Goal: Information Seeking & Learning: Learn about a topic

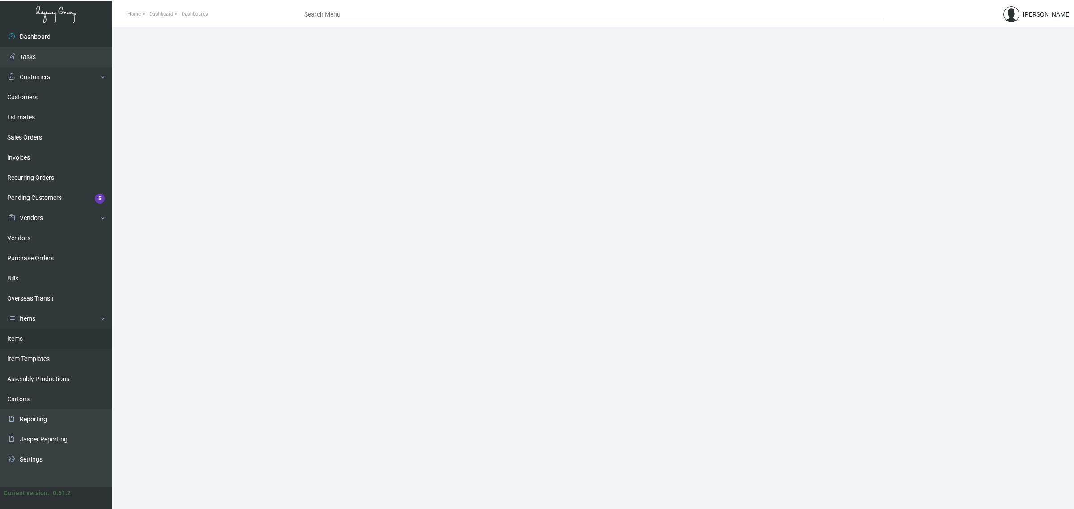
click at [55, 338] on link "Items" at bounding box center [56, 339] width 112 height 20
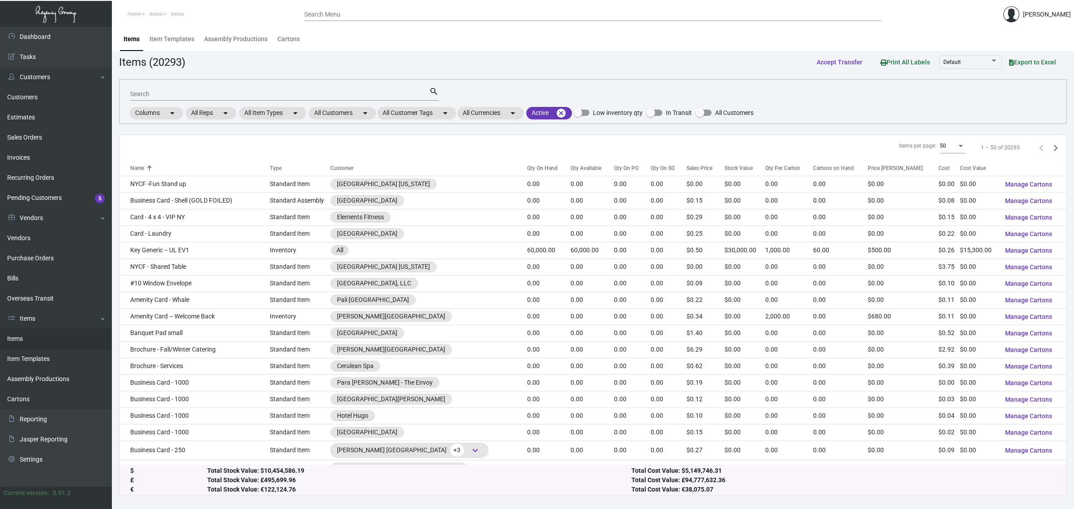
click at [307, 94] on input "Search" at bounding box center [279, 94] width 299 height 7
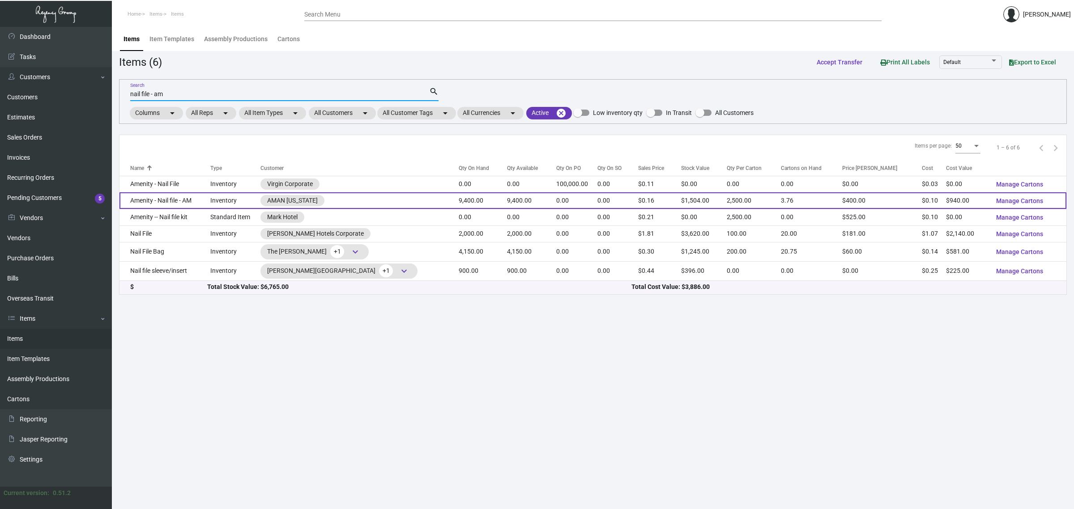
type input "nail file - am"
click at [501, 198] on td "9,400.00" at bounding box center [483, 201] width 48 height 17
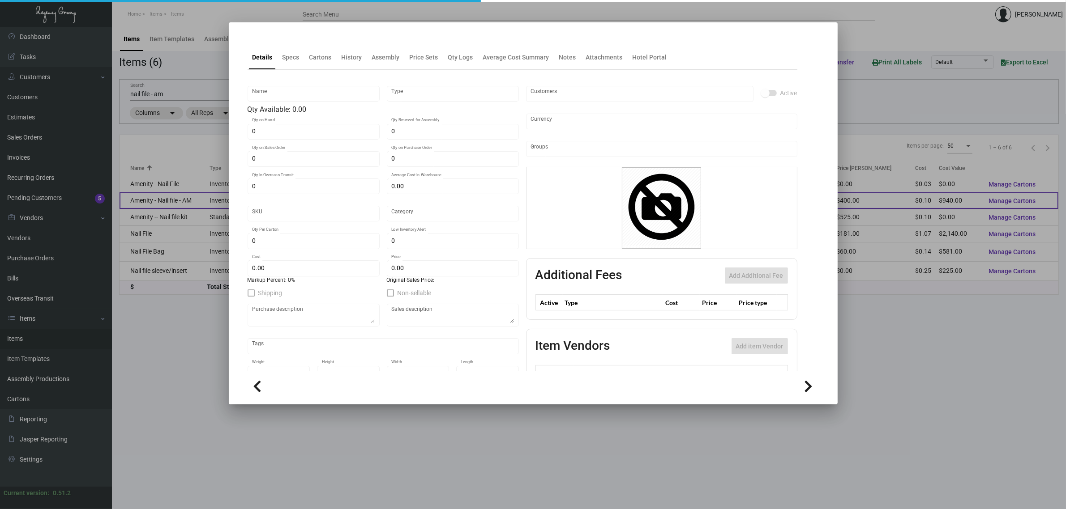
type input "Amenity - Nail file - AM"
type input "Inventory"
type input "9,400"
type input "5,000"
type input "$ 0.05"
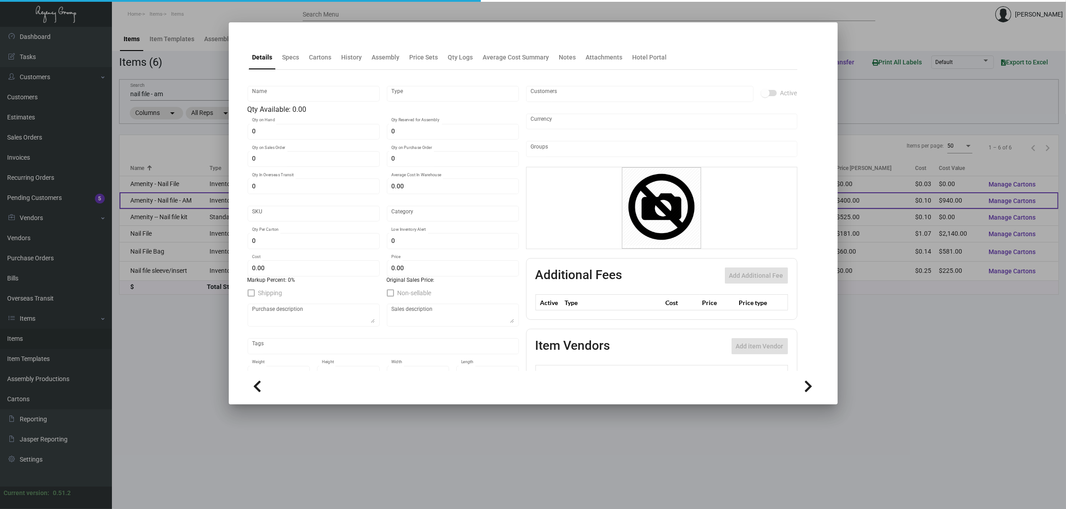
type input "AMNY124"
type input "Overseas"
type input "2,500"
type input "$ 0.10"
type input "$ 0.16"
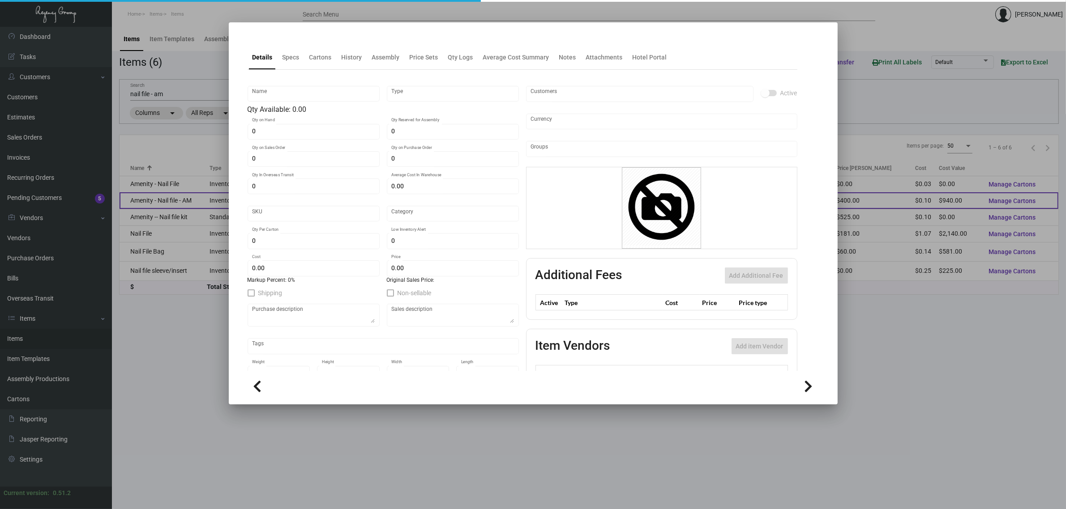
checkbox input "true"
type input "United States Dollar $"
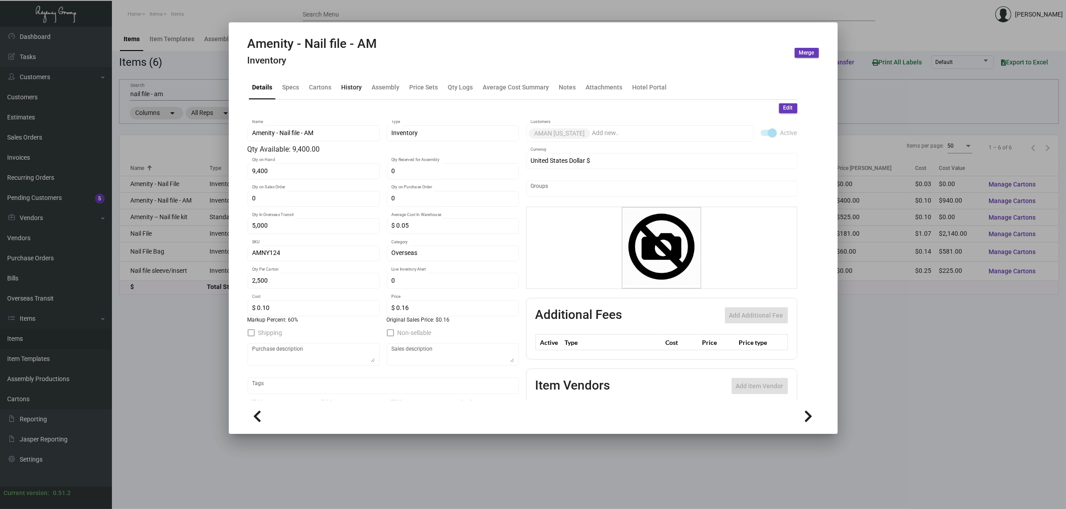
click at [351, 93] on div "History" at bounding box center [352, 87] width 28 height 21
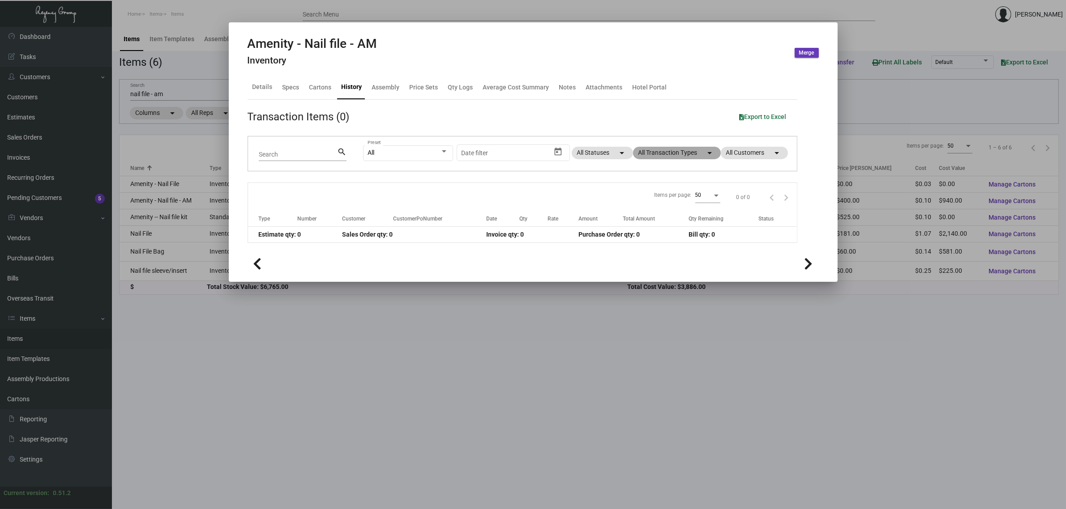
click at [649, 154] on mat-chip "All Transaction Types arrow_drop_down" at bounding box center [677, 153] width 88 height 13
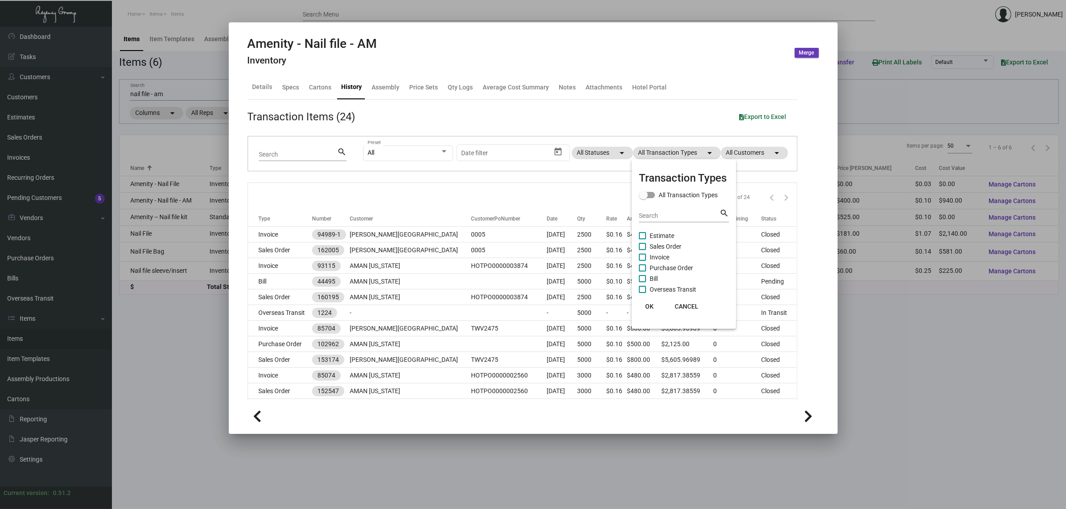
click at [663, 238] on span "Estimate" at bounding box center [662, 236] width 25 height 11
click at [642, 240] on input "Estimate" at bounding box center [642, 240] width 0 height 0
checkbox input "true"
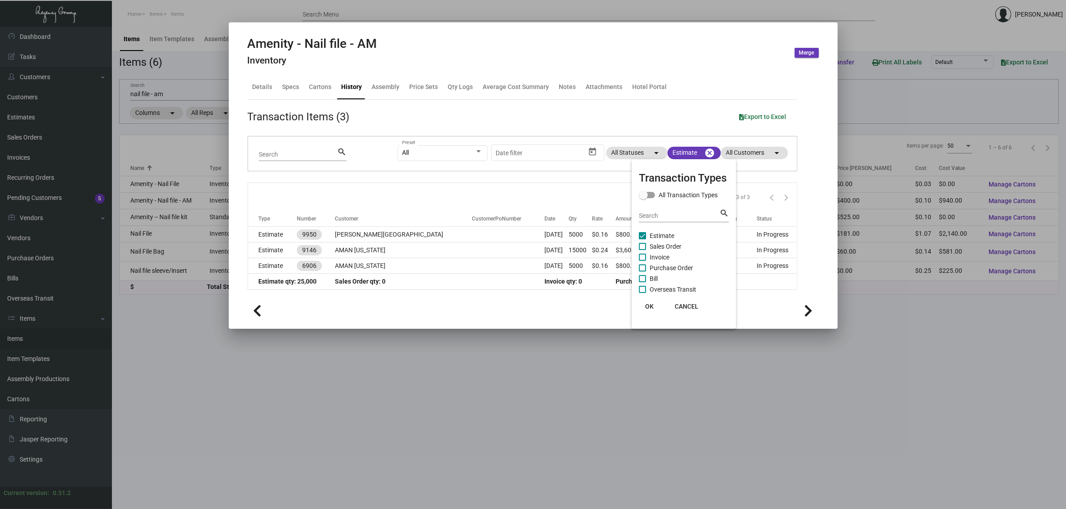
click at [670, 269] on span "Purchase Order" at bounding box center [671, 268] width 43 height 11
click at [642, 272] on input "Purchase Order" at bounding box center [642, 272] width 0 height 0
checkbox input "true"
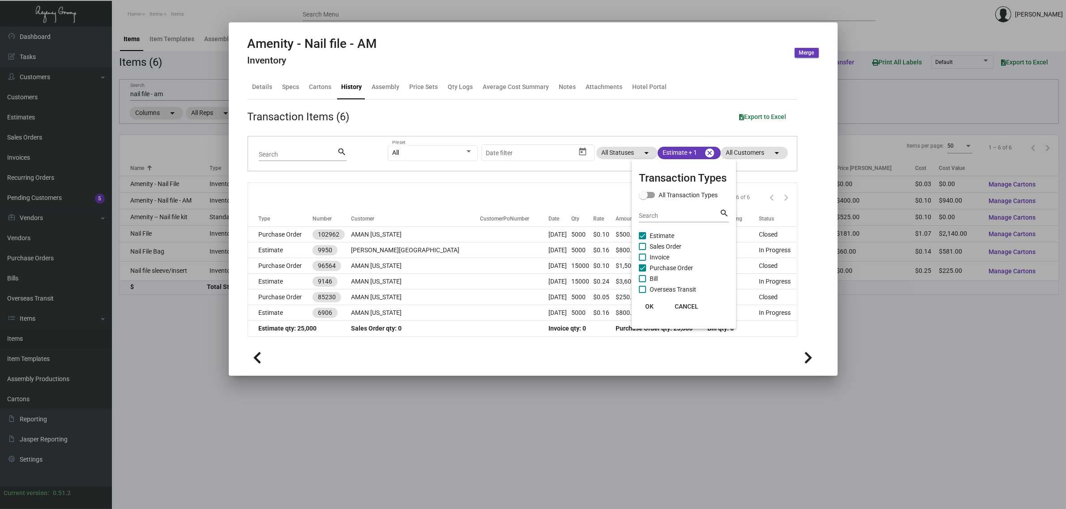
click at [549, 188] on div at bounding box center [533, 254] width 1066 height 509
click at [667, 152] on mat-chip "Estimate + 1 cancel" at bounding box center [689, 153] width 63 height 13
click at [694, 245] on span "Sales Order" at bounding box center [690, 246] width 32 height 11
click at [667, 250] on input "Sales Order" at bounding box center [667, 250] width 0 height 0
checkbox input "true"
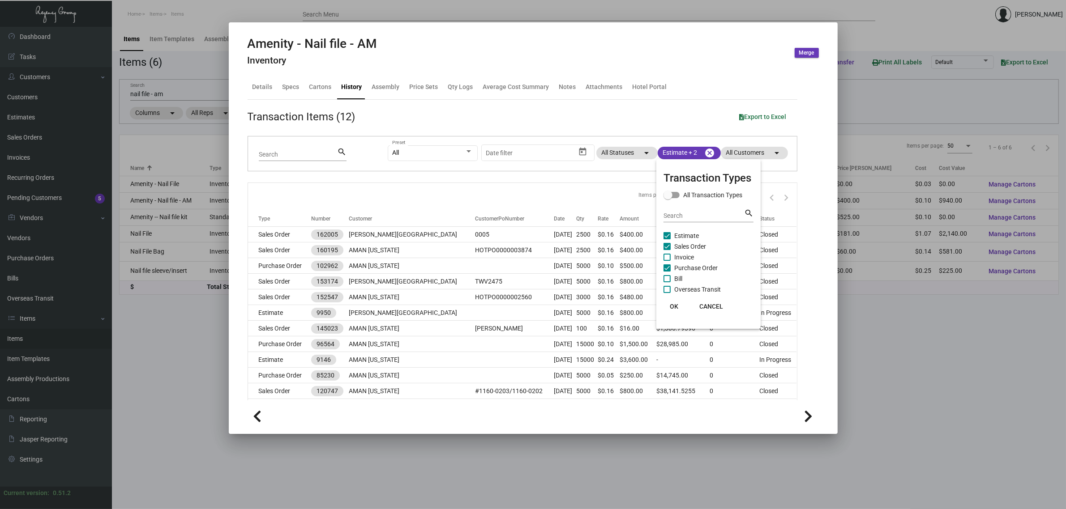
click at [553, 200] on div at bounding box center [533, 254] width 1066 height 509
click at [667, 151] on mat-chip "Estimate + 2 cancel" at bounding box center [689, 153] width 63 height 13
click at [672, 244] on span "Sales Order" at bounding box center [682, 246] width 32 height 11
click at [659, 250] on input "Sales Order" at bounding box center [658, 250] width 0 height 0
checkbox input "false"
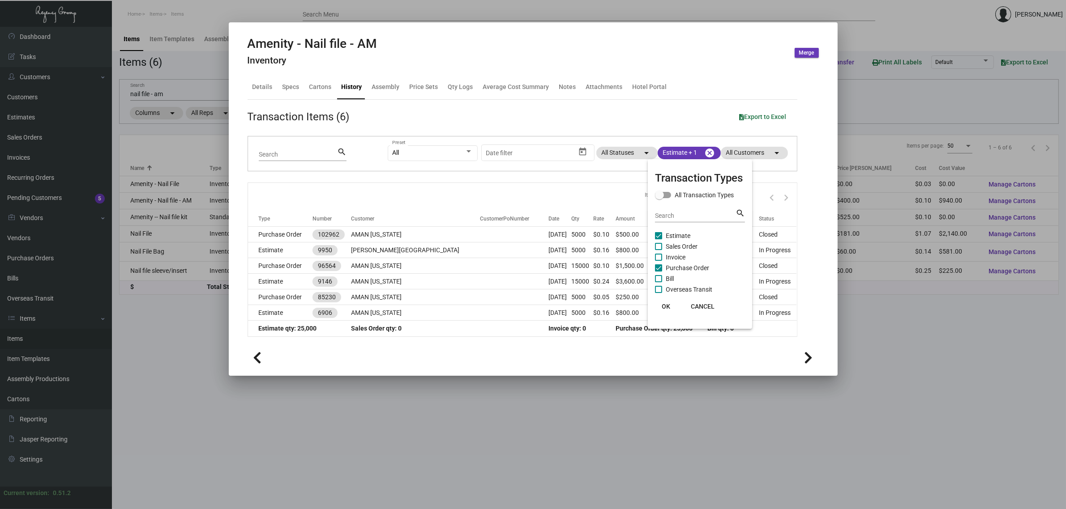
click at [595, 121] on div at bounding box center [533, 254] width 1066 height 509
click at [682, 153] on mat-chip "Estimate + 1 cancel" at bounding box center [689, 153] width 63 height 13
click at [695, 245] on span "Sales Order" at bounding box center [690, 246] width 32 height 11
click at [667, 250] on input "Sales Order" at bounding box center [667, 250] width 0 height 0
checkbox input "true"
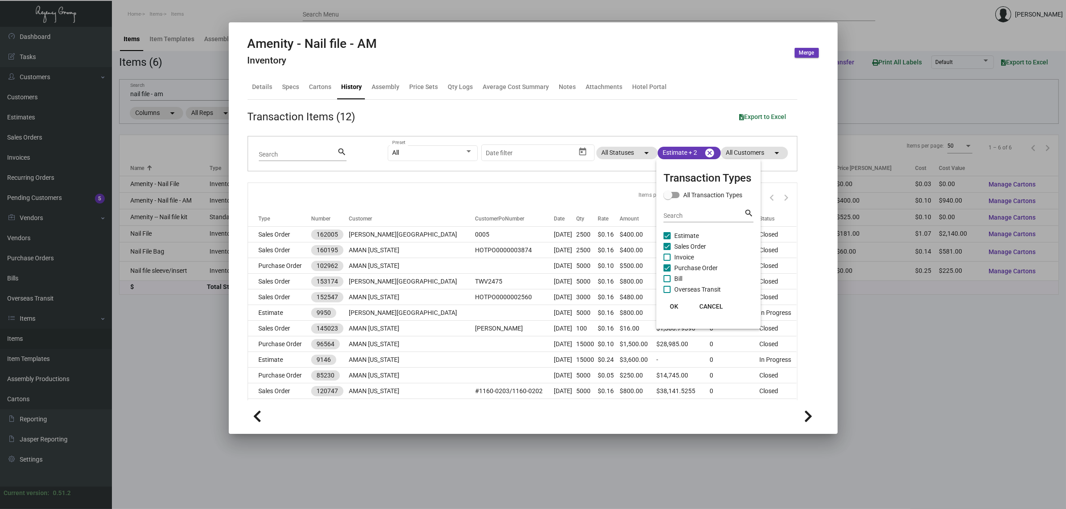
click at [547, 196] on div at bounding box center [533, 254] width 1066 height 509
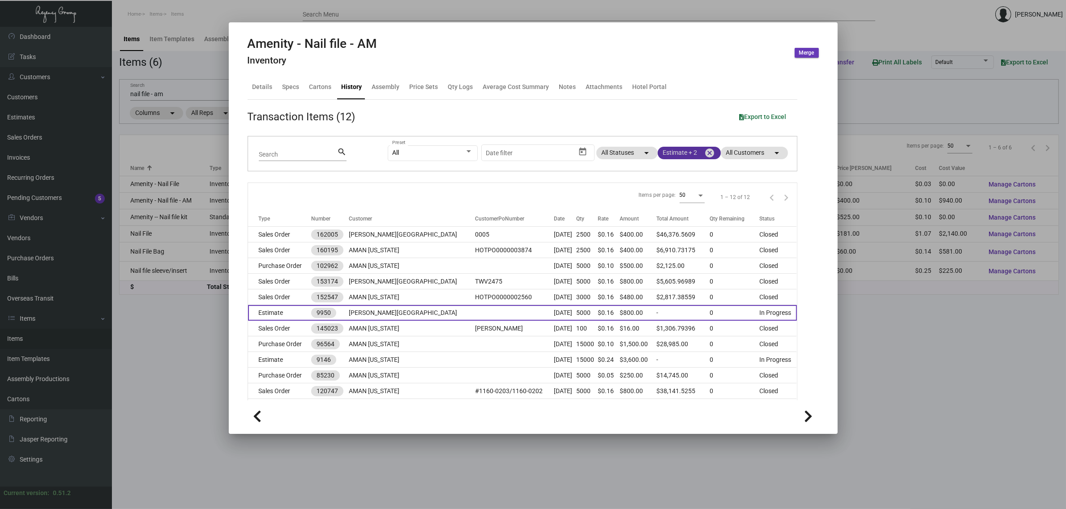
scroll to position [35, 0]
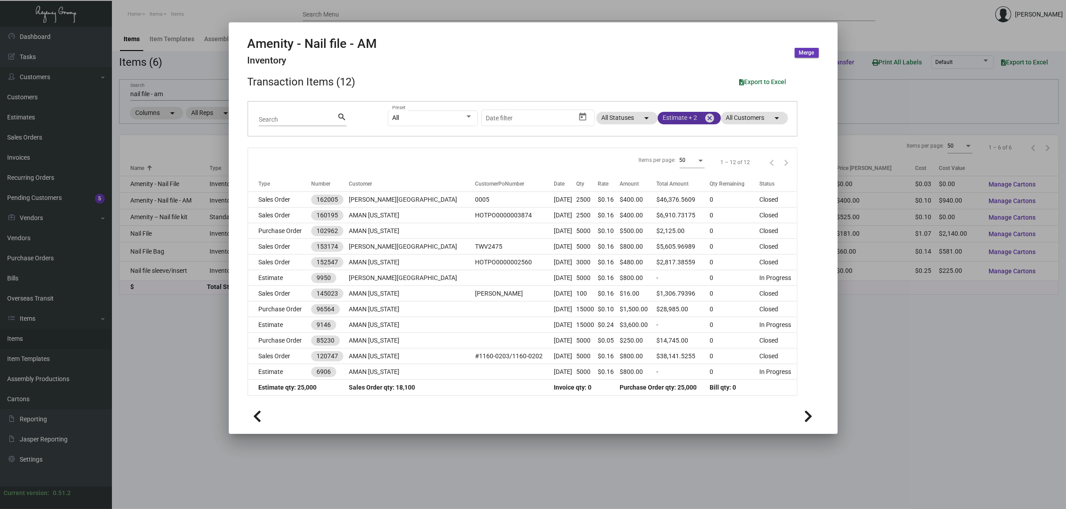
click at [667, 119] on mat-chip "Estimate + 2 cancel" at bounding box center [689, 118] width 63 height 13
click at [659, 210] on span at bounding box center [658, 211] width 7 height 7
click at [659, 215] on input "Sales Order" at bounding box center [658, 215] width 0 height 0
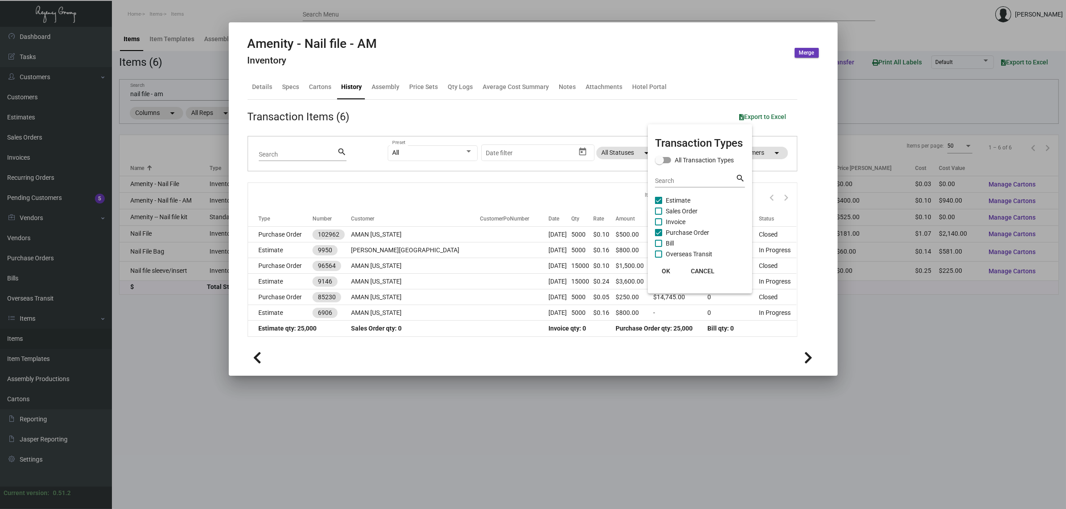
scroll to position [0, 0]
click at [672, 212] on span "Sales Order" at bounding box center [682, 211] width 32 height 11
click at [659, 215] on input "Sales Order" at bounding box center [658, 215] width 0 height 0
checkbox input "true"
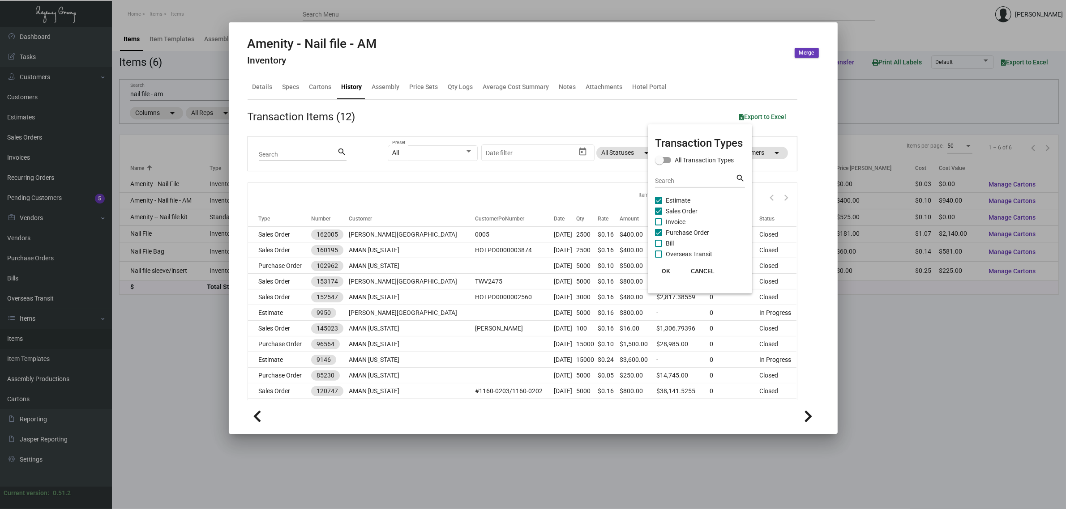
click at [536, 210] on div at bounding box center [533, 254] width 1066 height 509
drag, startPoint x: 193, startPoint y: 155, endPoint x: 178, endPoint y: 127, distance: 32.3
click at [193, 154] on div at bounding box center [533, 254] width 1066 height 509
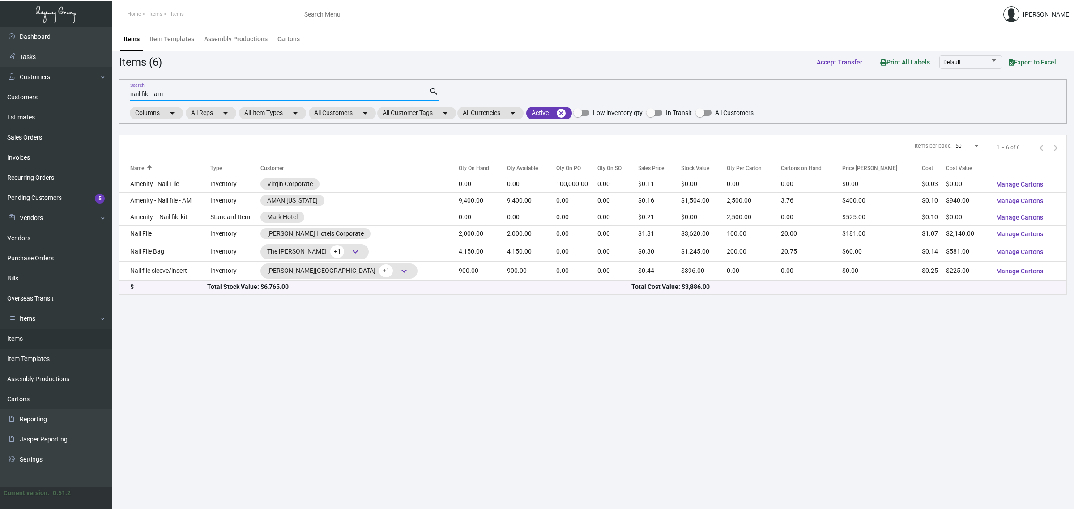
click at [148, 92] on input "nail file - am" at bounding box center [279, 94] width 299 height 7
click at [149, 93] on input "nail file - am" at bounding box center [279, 94] width 299 height 7
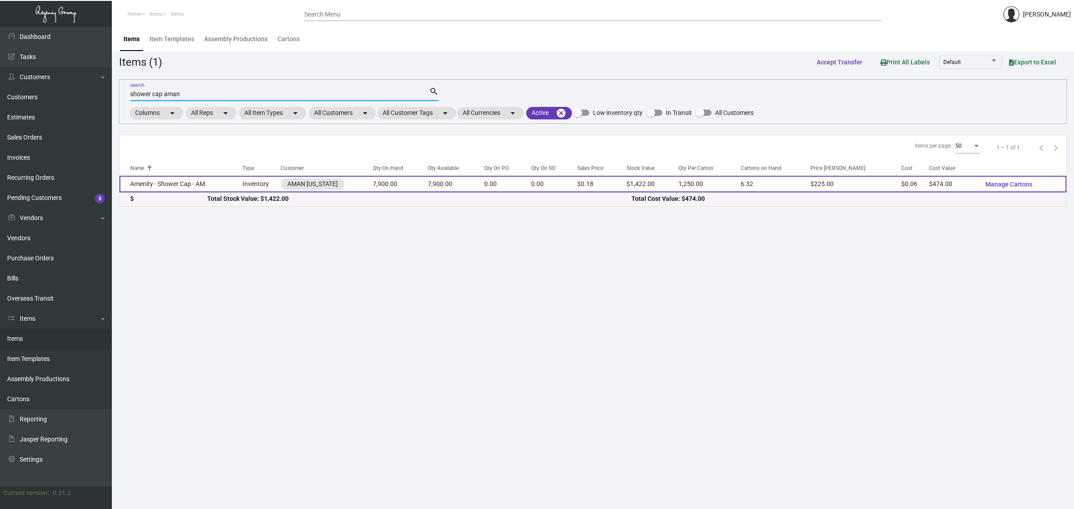
type input "shower cap aman"
click at [464, 184] on td "7,900.00" at bounding box center [456, 184] width 56 height 17
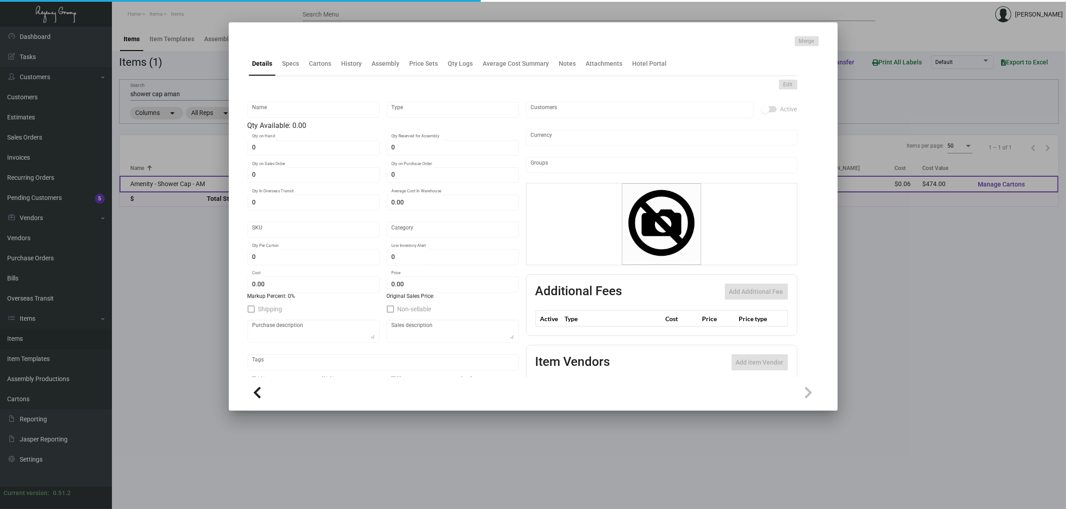
type input "Amenity - Shower Cap - AM"
type input "Inventory"
type input "7,900"
type input "5,000"
type input "$ 0.183"
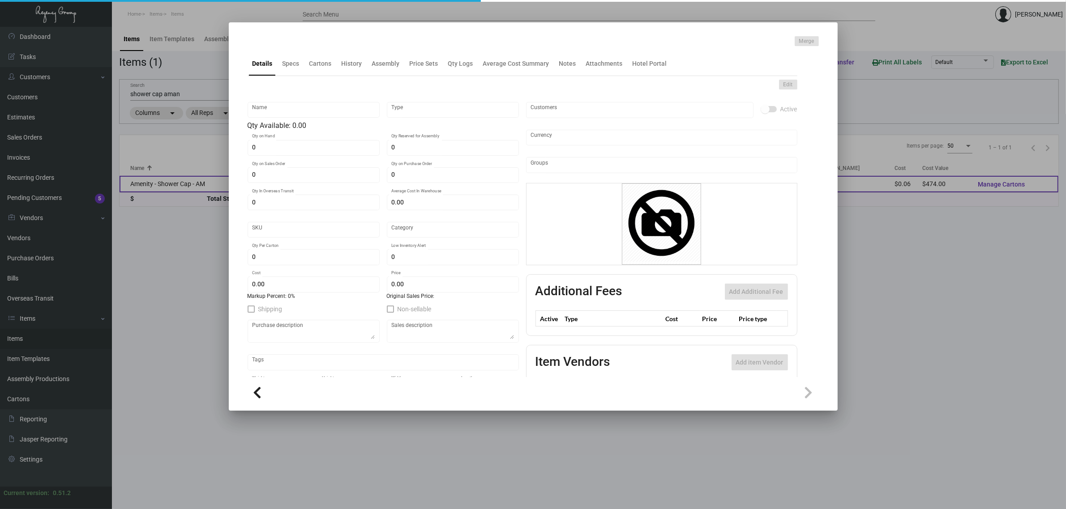
type input "AMNY126"
type input "Overseas"
type input "1,250"
type input "$ 0.06"
type input "$ 0.18"
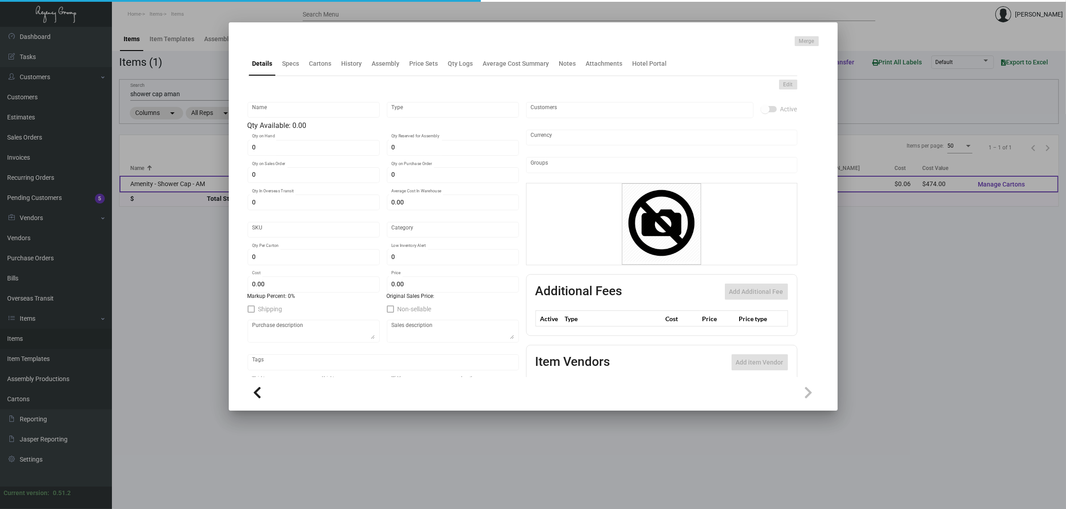
checkbox input "true"
type input "United States Dollar $"
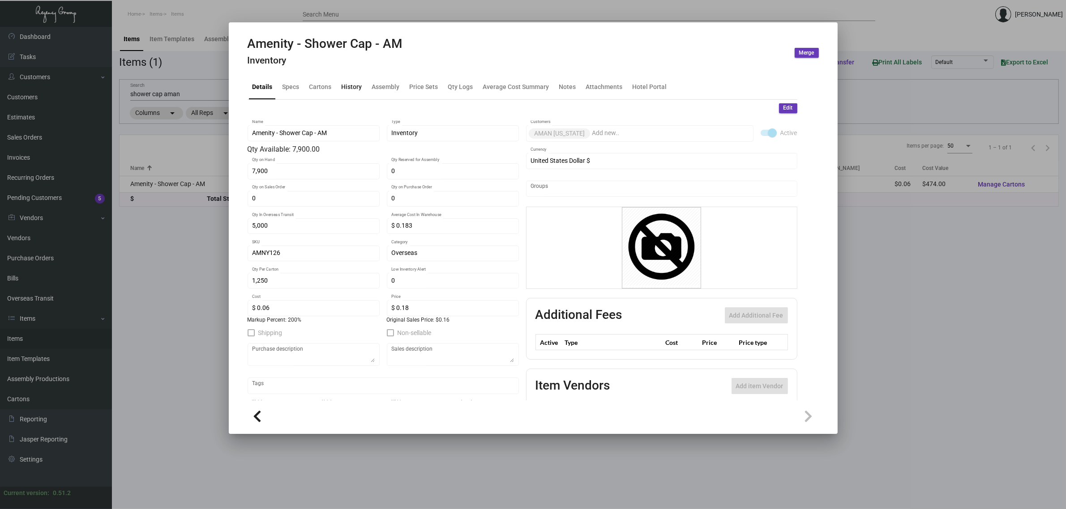
click at [346, 90] on div "History" at bounding box center [352, 86] width 21 height 9
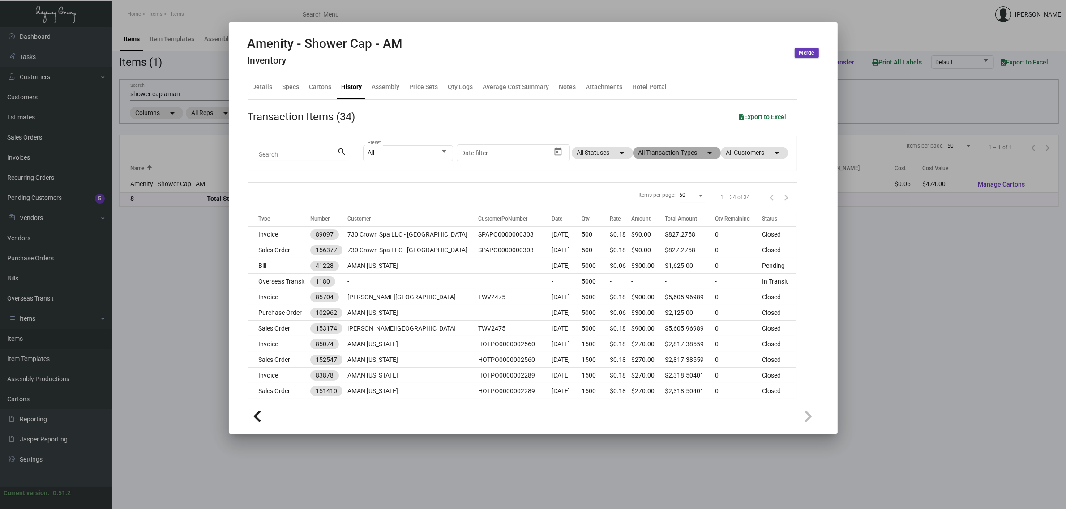
click at [663, 151] on mat-chip "All Transaction Types arrow_drop_down" at bounding box center [677, 153] width 88 height 13
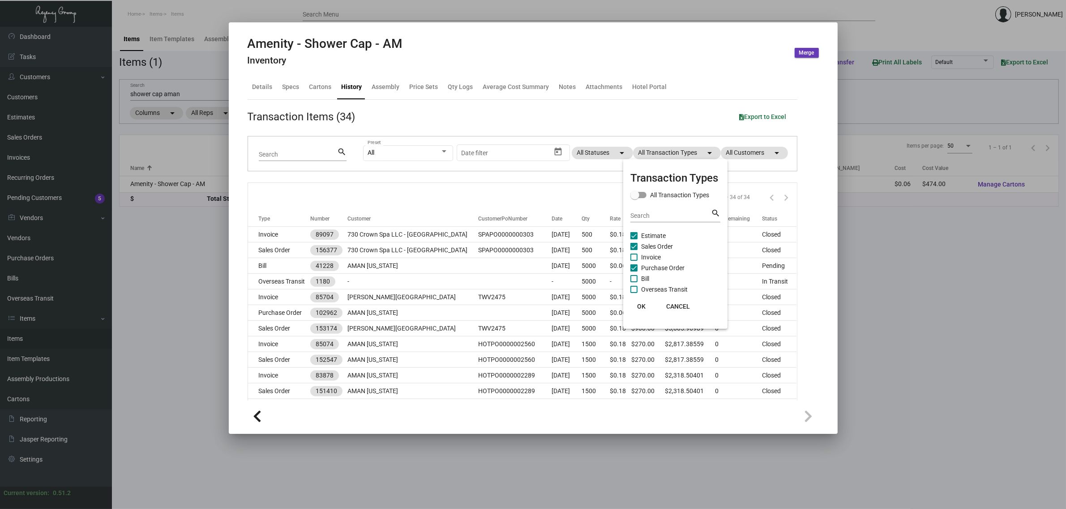
click at [662, 244] on span "Sales Order" at bounding box center [657, 246] width 32 height 11
click at [634, 250] on input "Sales Order" at bounding box center [633, 250] width 0 height 0
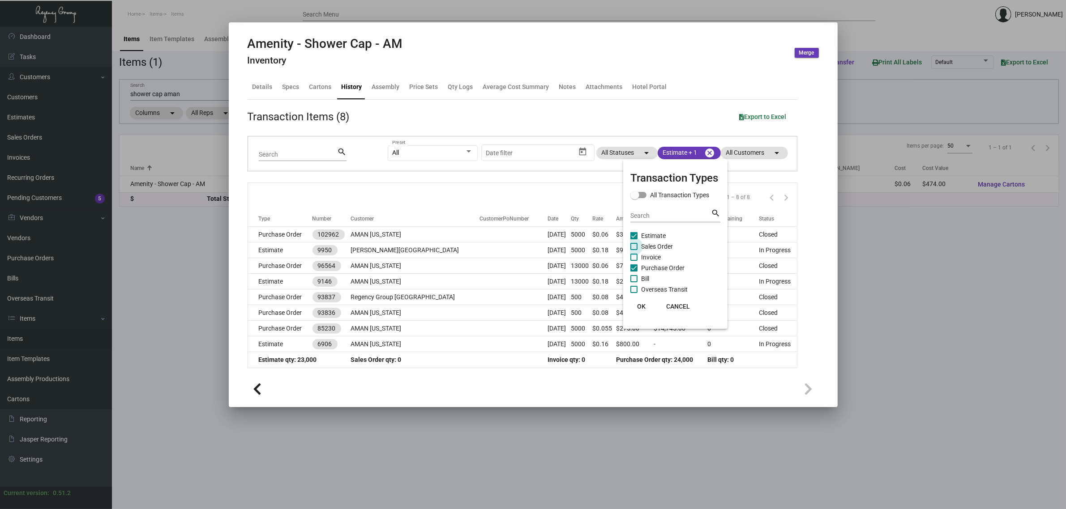
click at [663, 244] on span "Sales Order" at bounding box center [657, 246] width 32 height 11
click at [634, 250] on input "Sales Order" at bounding box center [633, 250] width 0 height 0
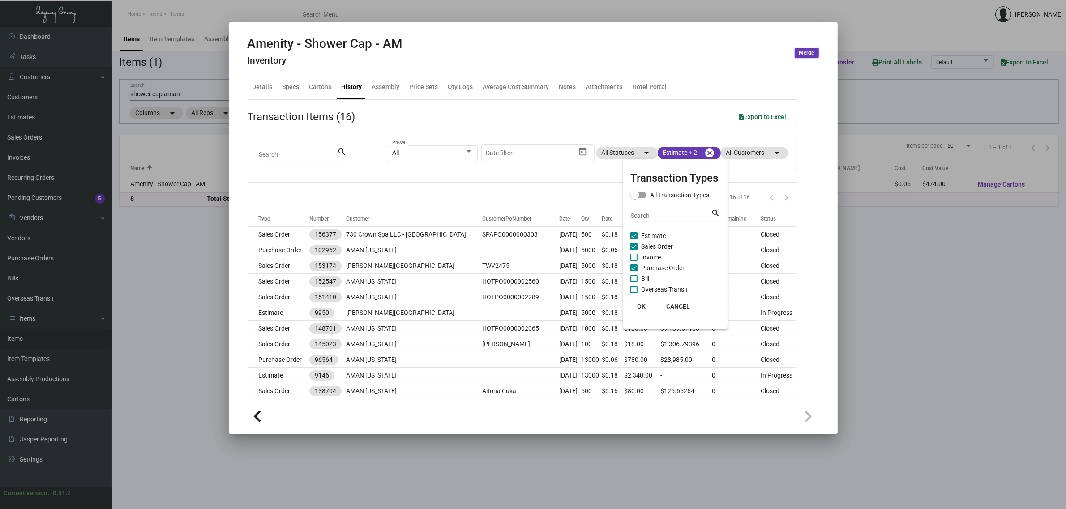
click at [651, 245] on span "Sales Order" at bounding box center [657, 246] width 32 height 11
click at [634, 250] on input "Sales Order" at bounding box center [633, 250] width 0 height 0
checkbox input "false"
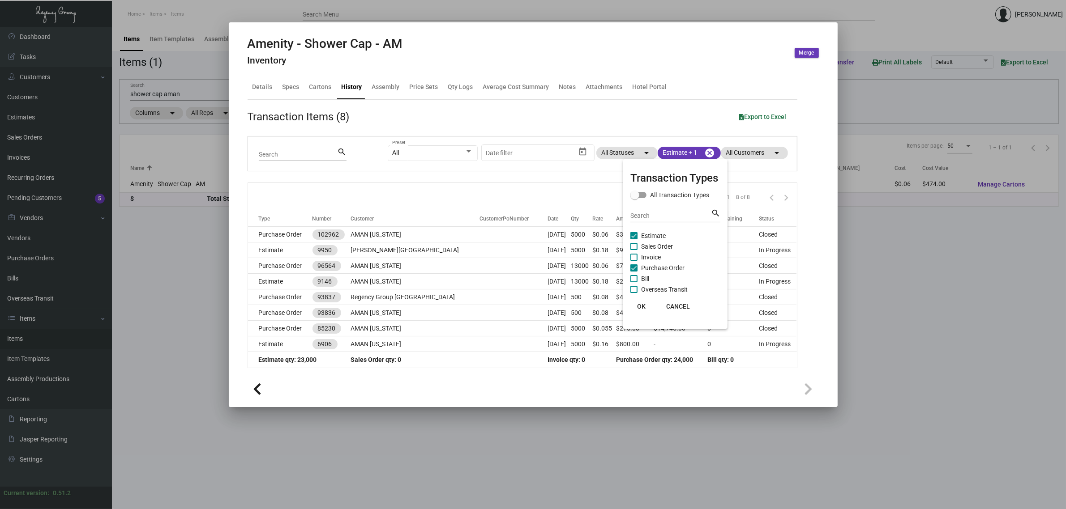
click at [539, 199] on div at bounding box center [533, 254] width 1066 height 509
click at [146, 92] on div at bounding box center [533, 254] width 1066 height 509
click at [146, 92] on input "shower cap aman" at bounding box center [278, 94] width 296 height 7
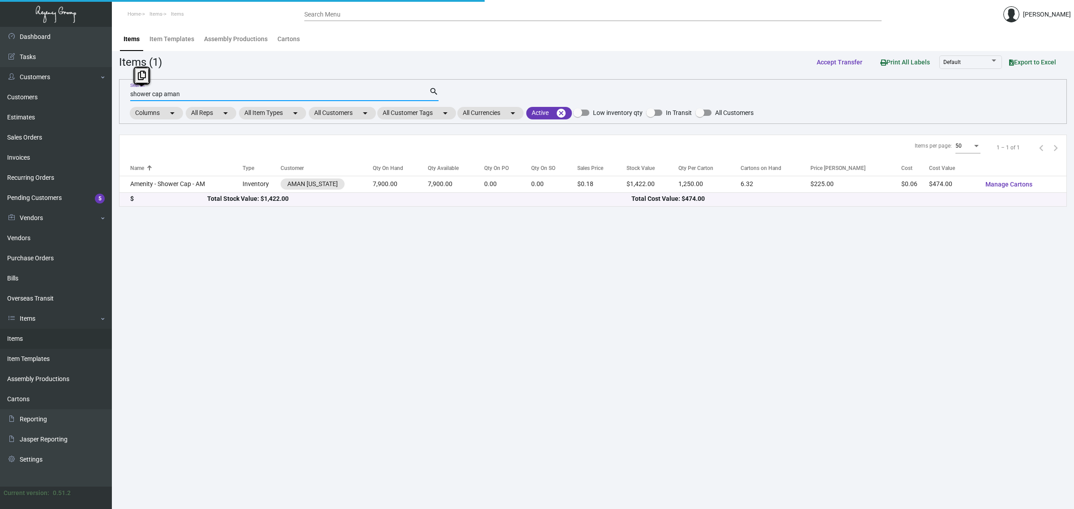
click at [146, 92] on input "shower cap aman" at bounding box center [279, 94] width 299 height 7
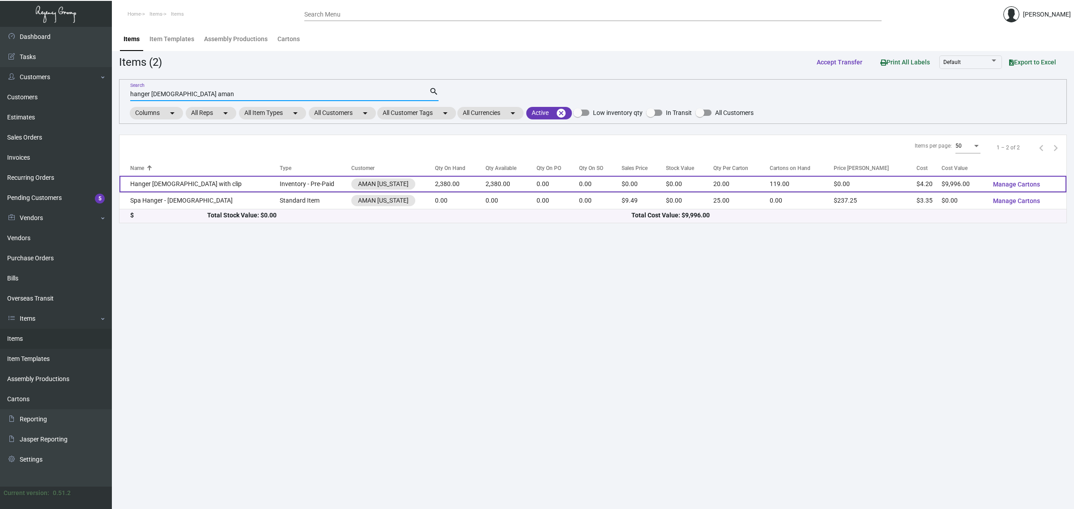
type input "hanger [DEMOGRAPHIC_DATA] aman"
click at [579, 186] on td "0.00" at bounding box center [600, 184] width 42 height 17
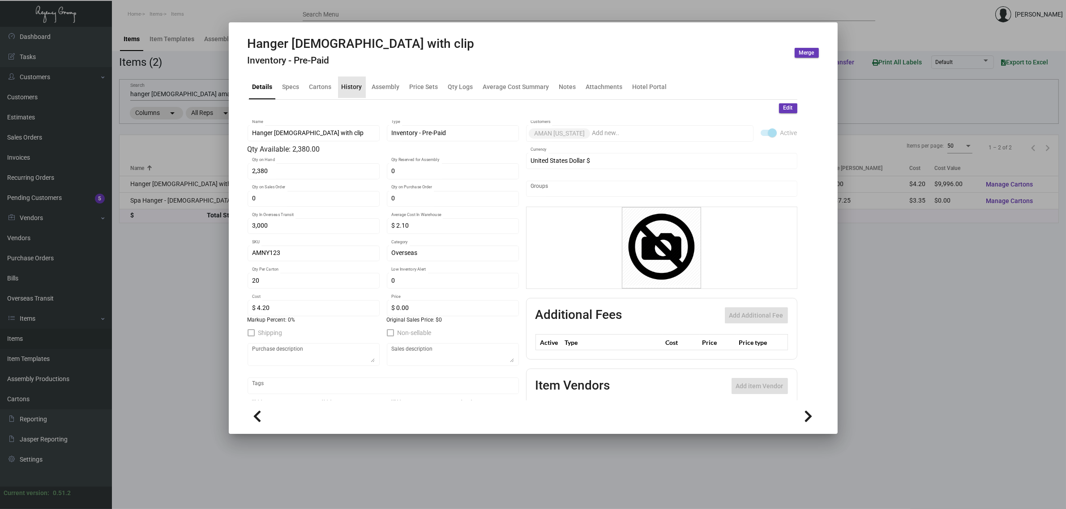
click at [354, 90] on div "History" at bounding box center [352, 86] width 21 height 9
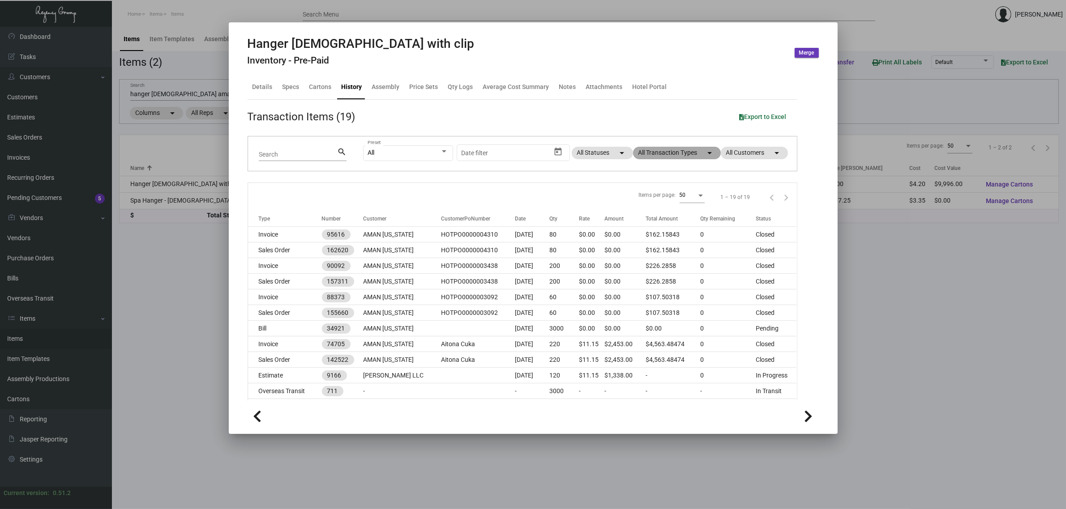
click at [641, 154] on mat-chip "All Transaction Types arrow_drop_down" at bounding box center [677, 153] width 88 height 13
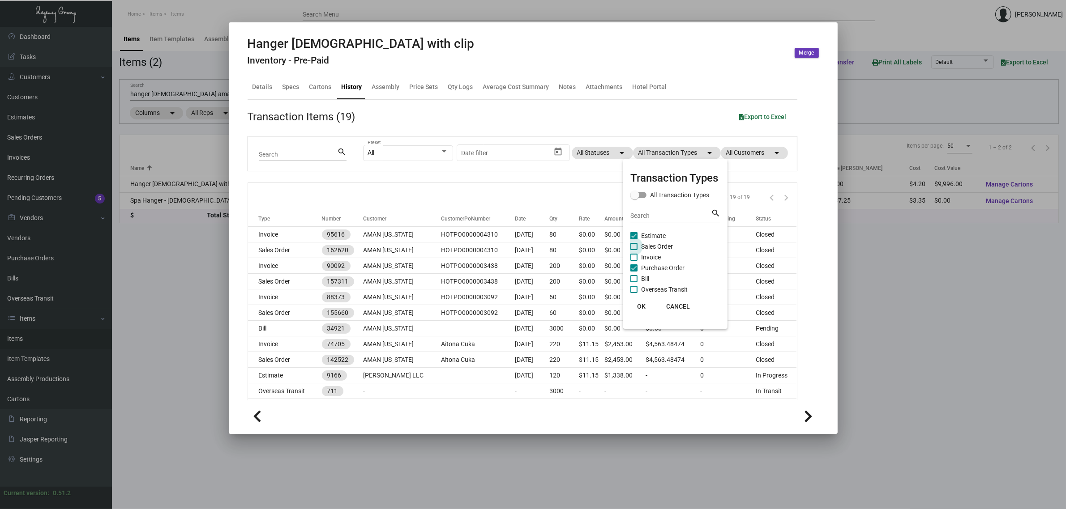
click at [661, 246] on span "Sales Order" at bounding box center [657, 246] width 32 height 11
click at [634, 250] on input "Sales Order" at bounding box center [633, 250] width 0 height 0
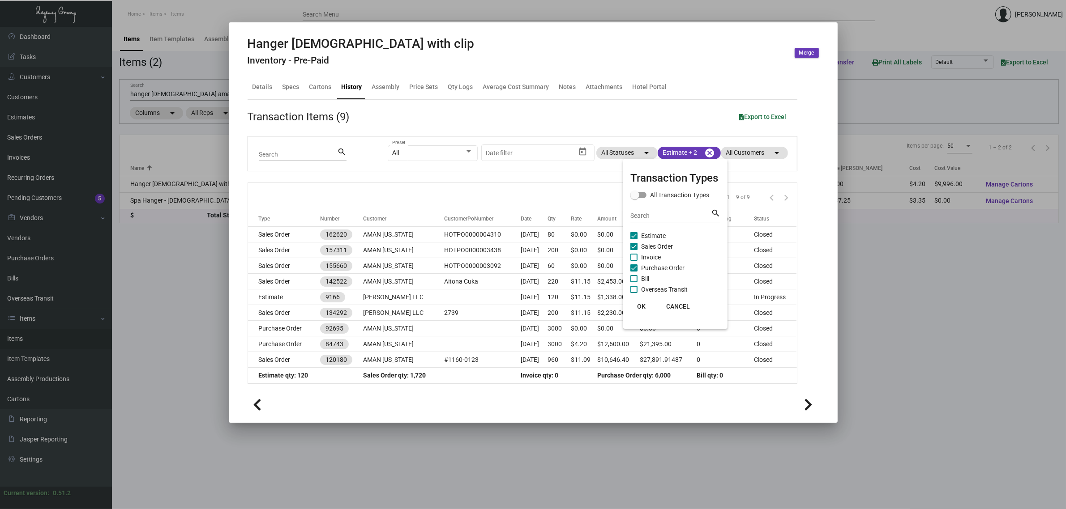
click at [661, 246] on span "Sales Order" at bounding box center [657, 246] width 32 height 11
click at [634, 250] on input "Sales Order" at bounding box center [633, 250] width 0 height 0
checkbox input "false"
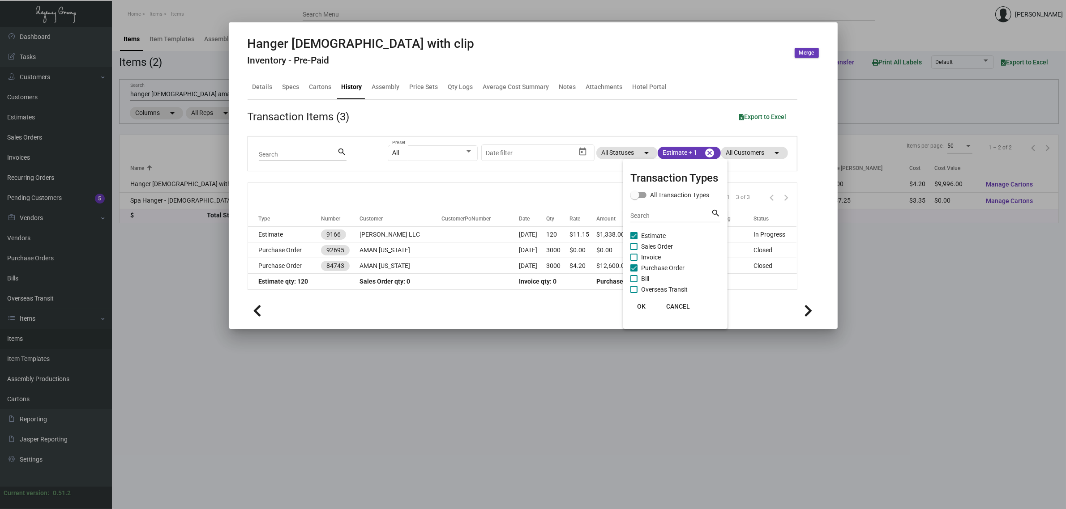
click at [522, 189] on div at bounding box center [533, 254] width 1066 height 509
click at [531, 188] on div "Items per page: 50 1 – 3 of 3" at bounding box center [522, 197] width 549 height 28
click at [181, 90] on div at bounding box center [533, 254] width 1066 height 509
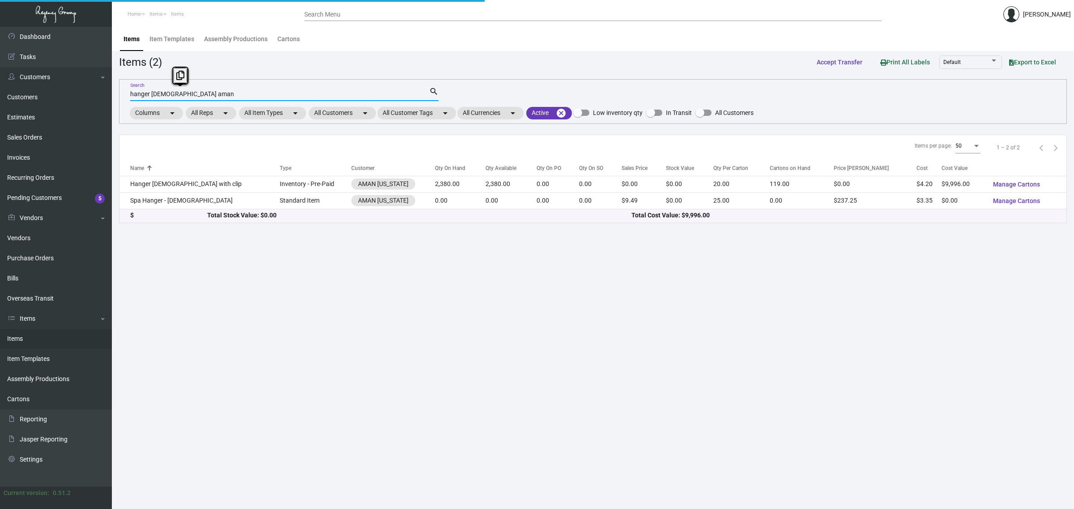
click at [181, 91] on input "hanger [DEMOGRAPHIC_DATA] aman" at bounding box center [279, 94] width 299 height 7
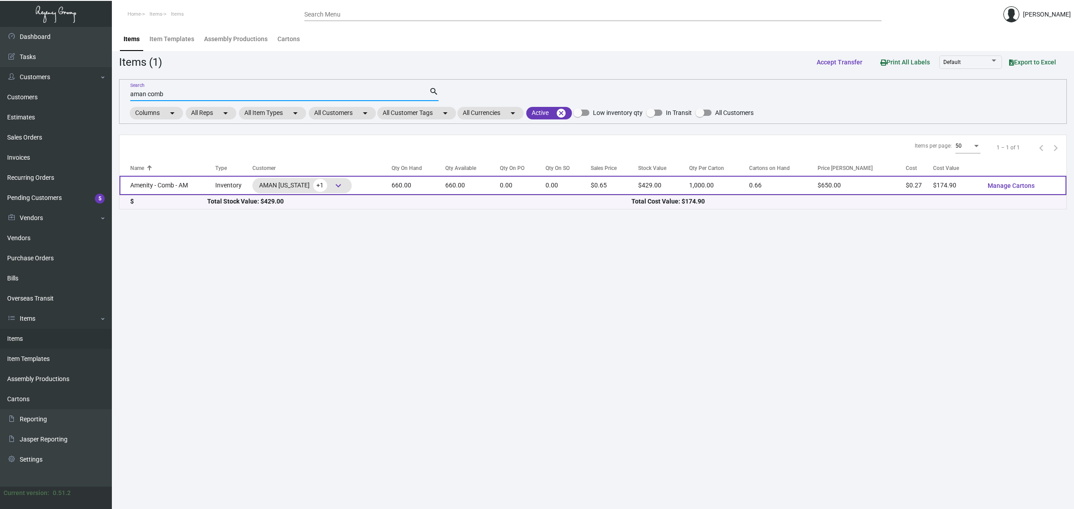
type input "aman comb"
click at [534, 193] on td "0.00" at bounding box center [523, 185] width 46 height 19
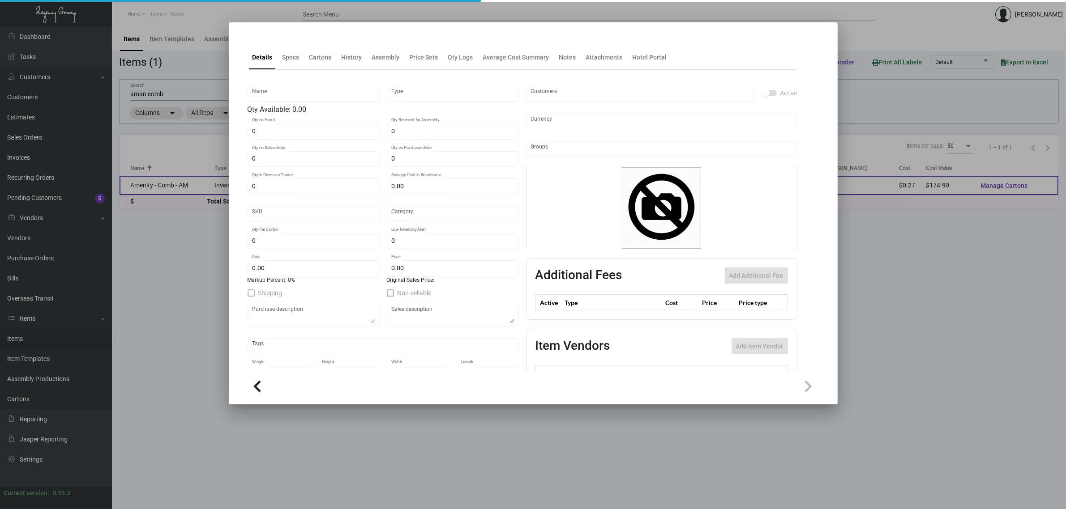
type input "Amenity - Comb - AM"
type input "Inventory"
type input "660"
type input "2,000"
type input "$ 0.46875"
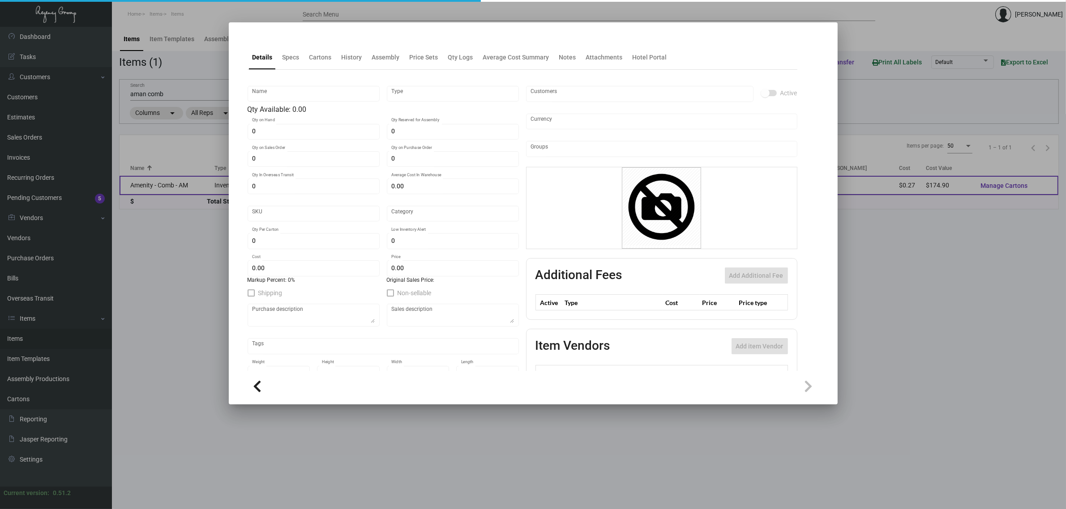
type input "AMNY118"
type input "Overseas"
type input "1,000"
type input "$ 0.265"
type input "$ 0.65"
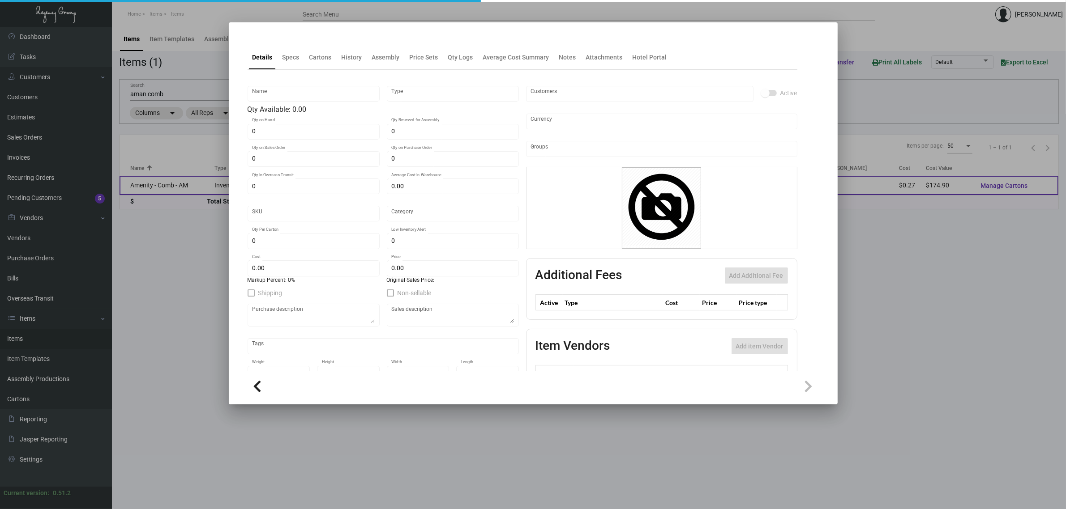
checkbox input "true"
type input "United States Dollar $"
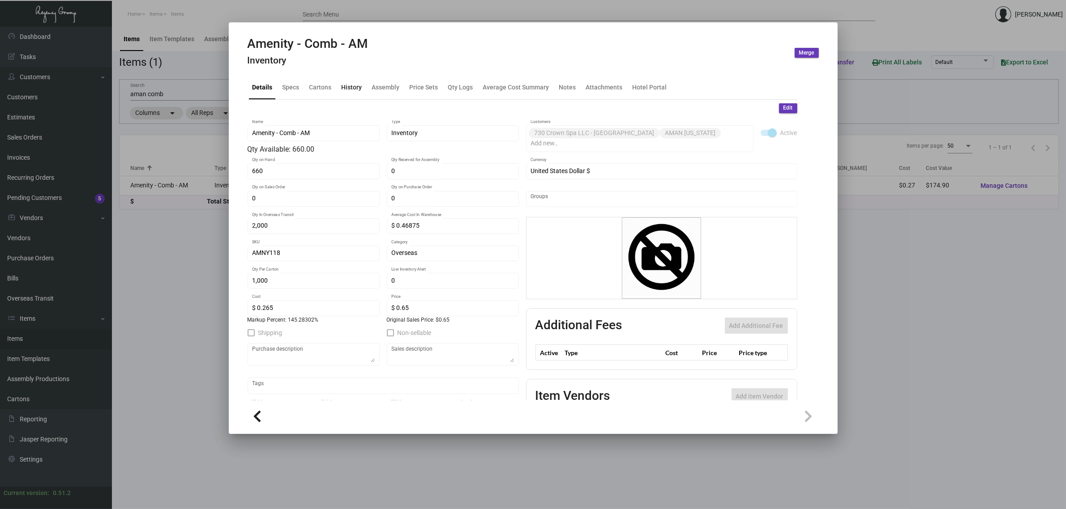
click at [351, 88] on div "History" at bounding box center [352, 86] width 21 height 9
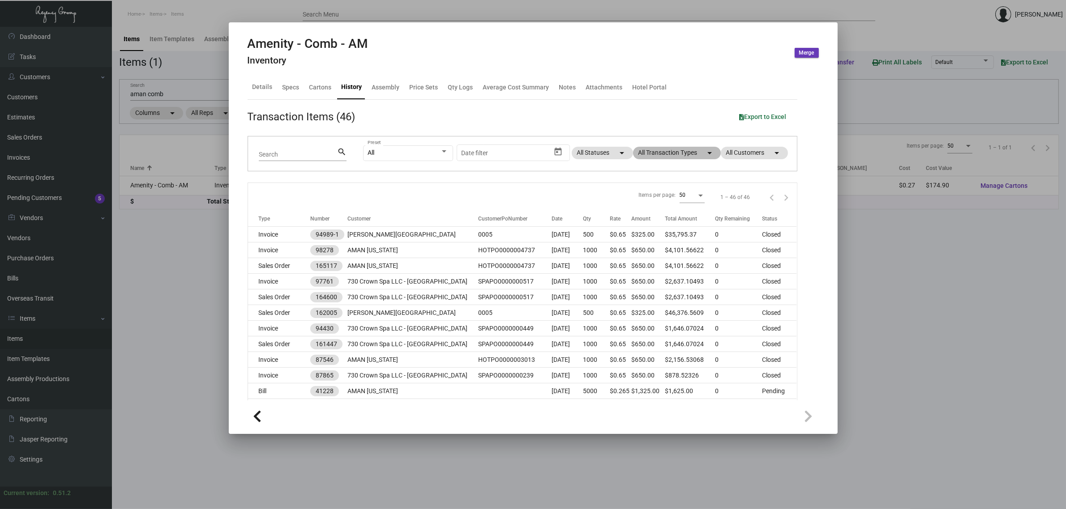
click at [656, 153] on mat-chip "All Transaction Types arrow_drop_down" at bounding box center [677, 153] width 88 height 13
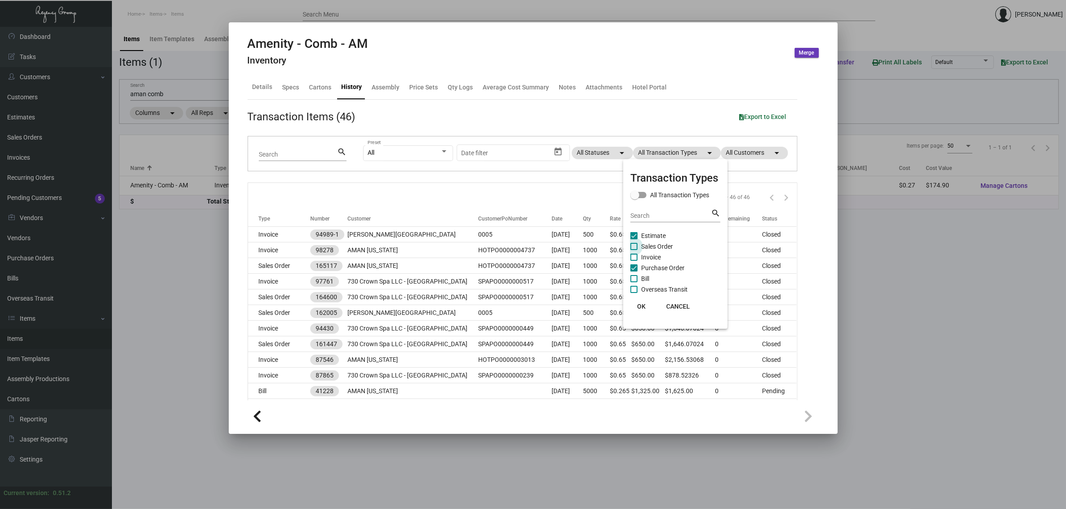
click at [661, 242] on span "Sales Order" at bounding box center [657, 246] width 32 height 11
click at [634, 250] on input "Sales Order" at bounding box center [633, 250] width 0 height 0
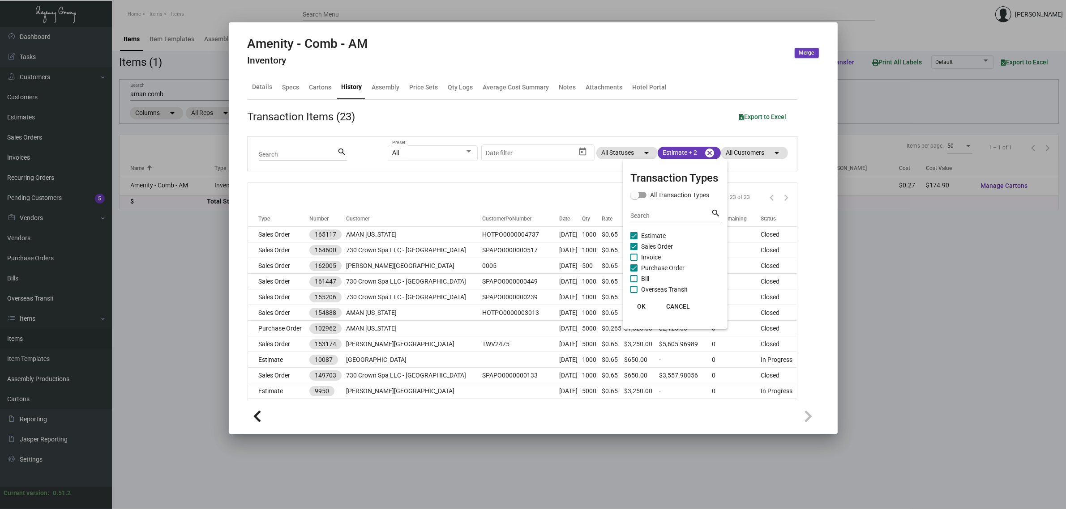
click at [661, 242] on span "Sales Order" at bounding box center [657, 246] width 32 height 11
click at [634, 250] on input "Sales Order" at bounding box center [633, 250] width 0 height 0
checkbox input "false"
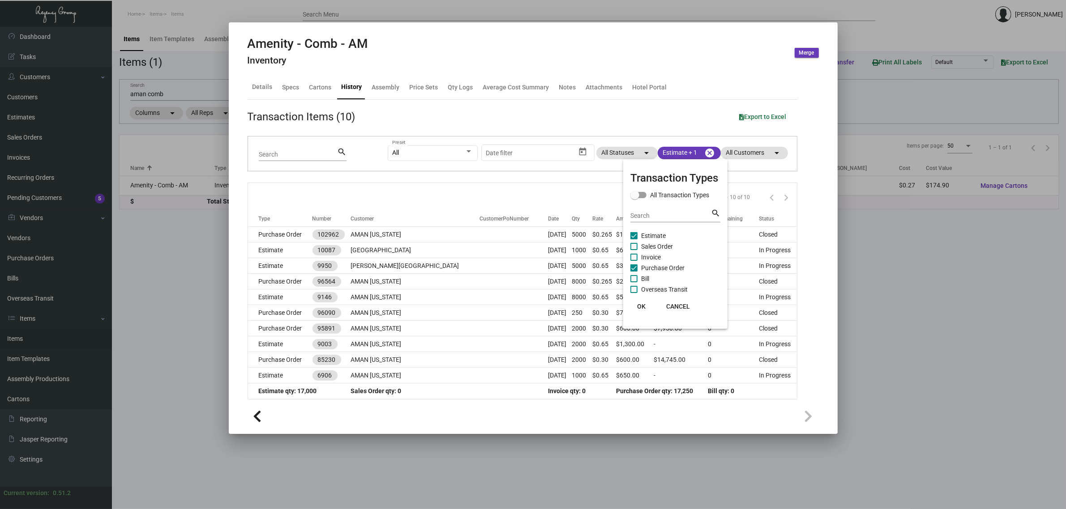
click at [483, 189] on div at bounding box center [533, 254] width 1066 height 509
click at [153, 88] on div at bounding box center [533, 254] width 1066 height 509
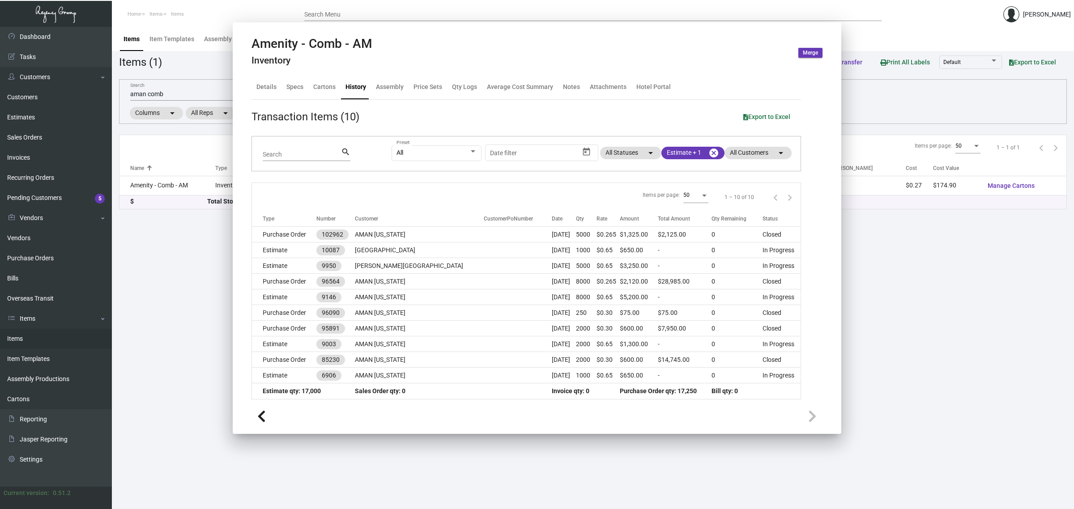
click at [153, 88] on div "aman comb Search" at bounding box center [279, 94] width 299 height 14
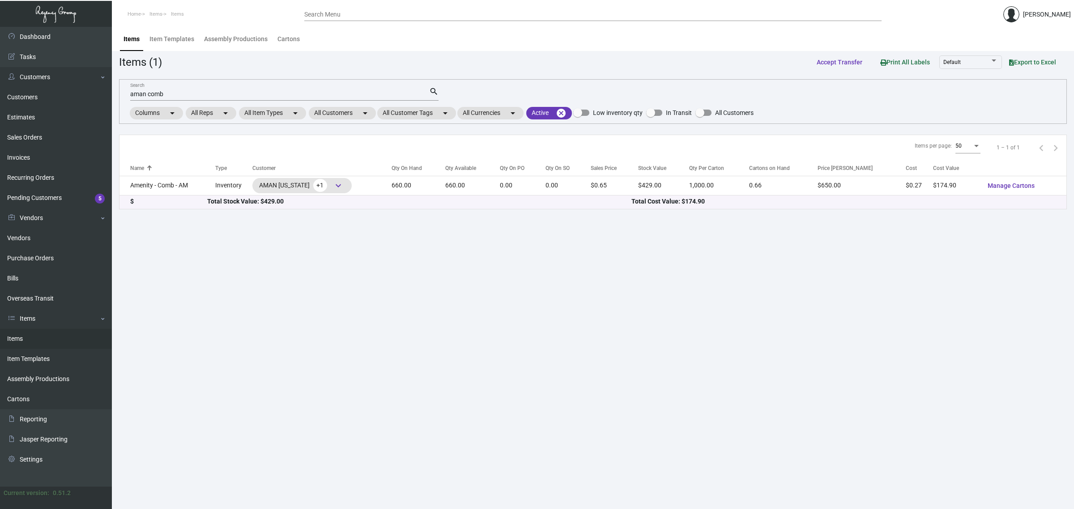
click at [153, 88] on div "aman comb Search" at bounding box center [279, 94] width 299 height 14
click at [155, 94] on input "aman comb" at bounding box center [279, 94] width 299 height 7
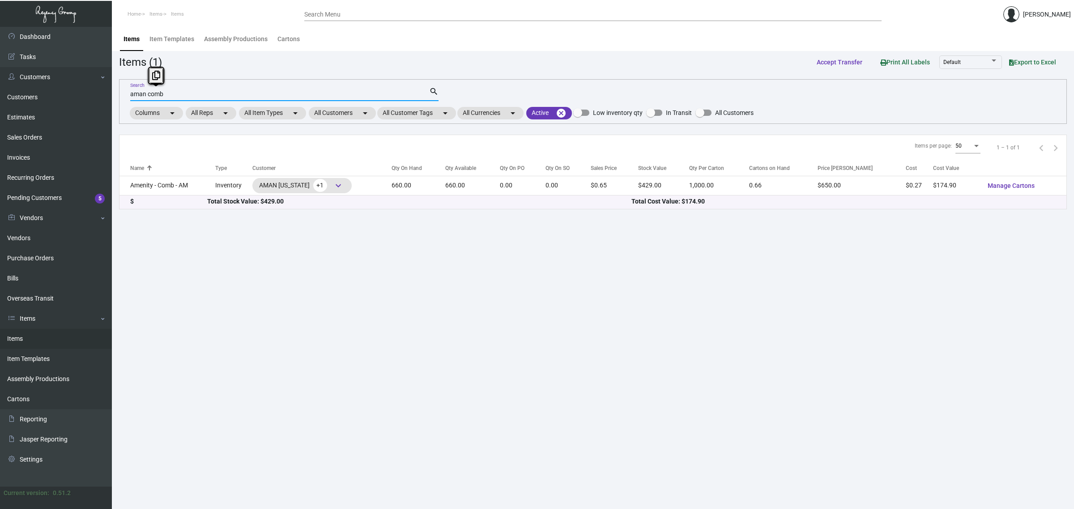
click at [155, 94] on input "aman comb" at bounding box center [279, 94] width 299 height 7
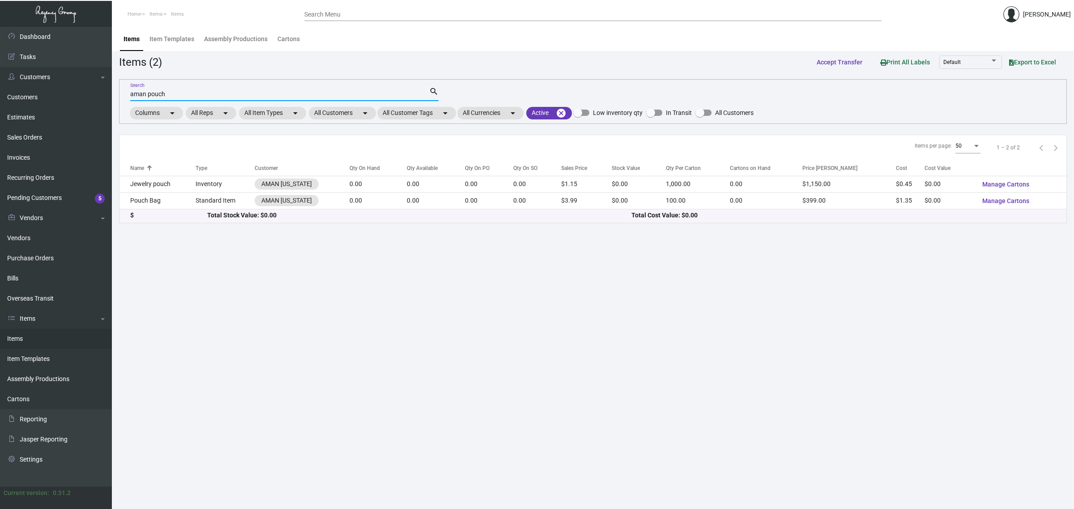
click at [237, 95] on input "aman pouch" at bounding box center [279, 94] width 299 height 7
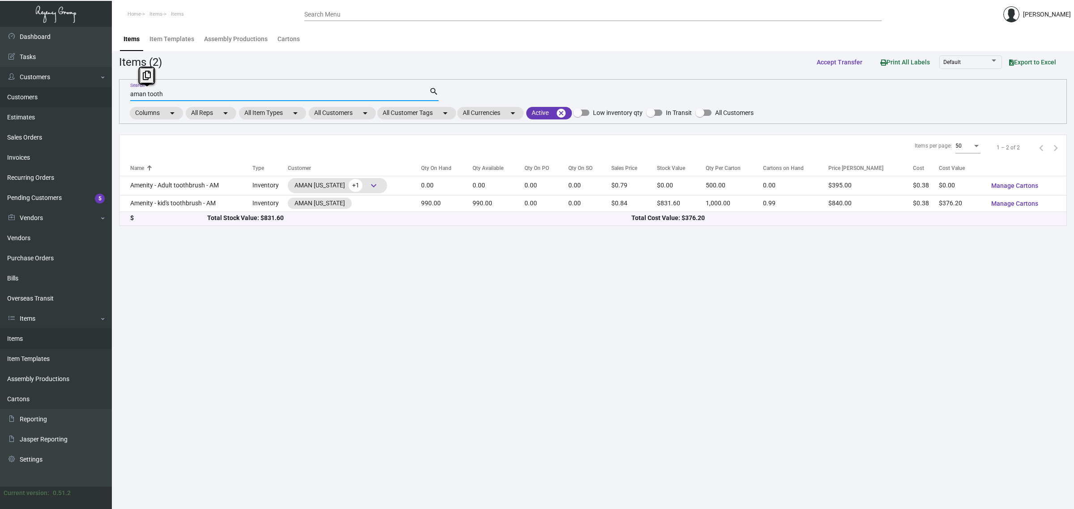
drag, startPoint x: 168, startPoint y: 92, endPoint x: 102, endPoint y: 94, distance: 65.8
click at [102, 94] on div "Dashboard Dashboard Tasks Customers Customers Estimates Sales Orders Invoices R…" at bounding box center [537, 268] width 1074 height 483
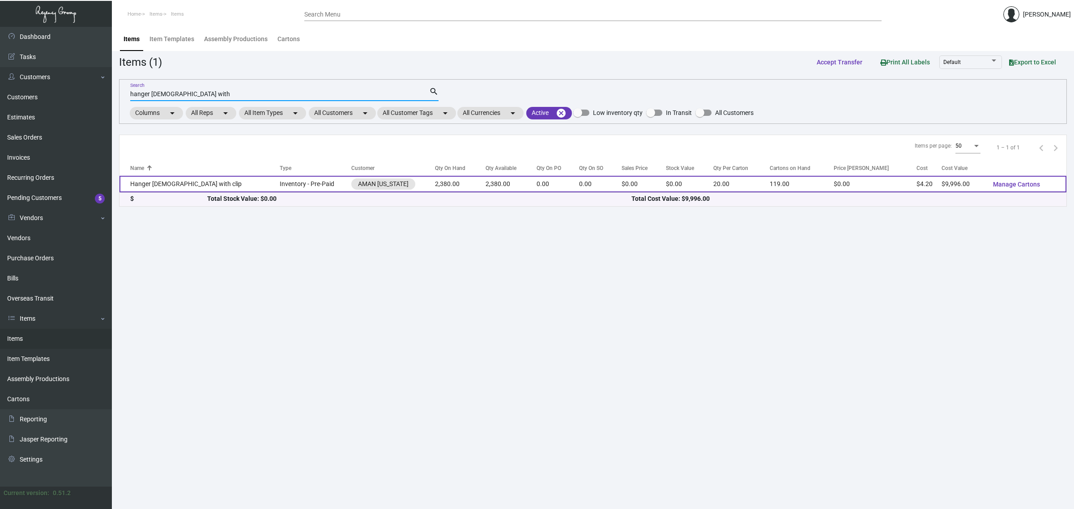
type input "hanger [DEMOGRAPHIC_DATA] with"
click at [537, 186] on td "0.00" at bounding box center [558, 184] width 43 height 17
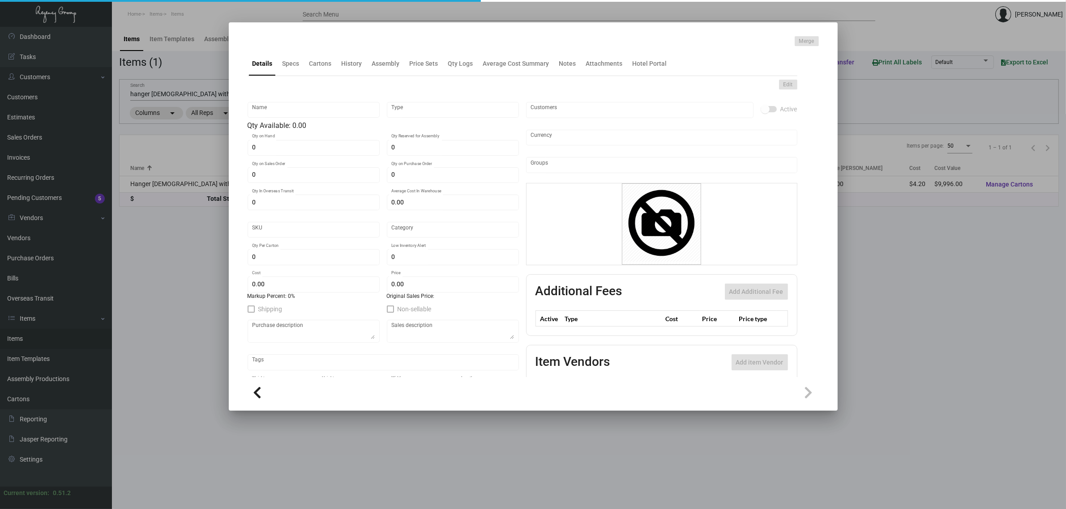
type input "Hanger [DEMOGRAPHIC_DATA] with clip"
type input "Inventory - Pre-Paid"
type input "2,380"
type input "3,000"
type input "$ 2.10"
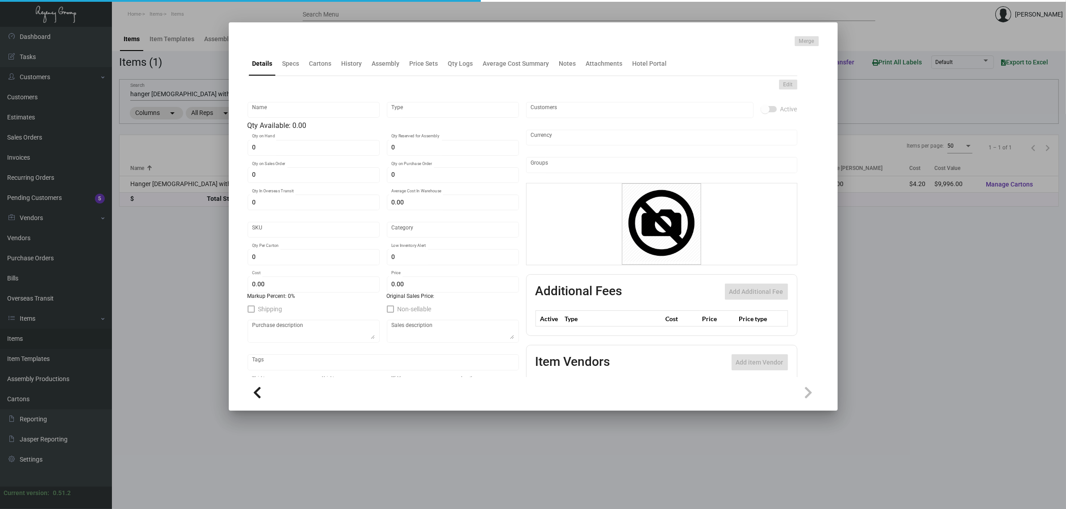
type input "AMNY123"
type input "Overseas"
type input "20"
type input "$ 4.20"
type input "$ 0.00"
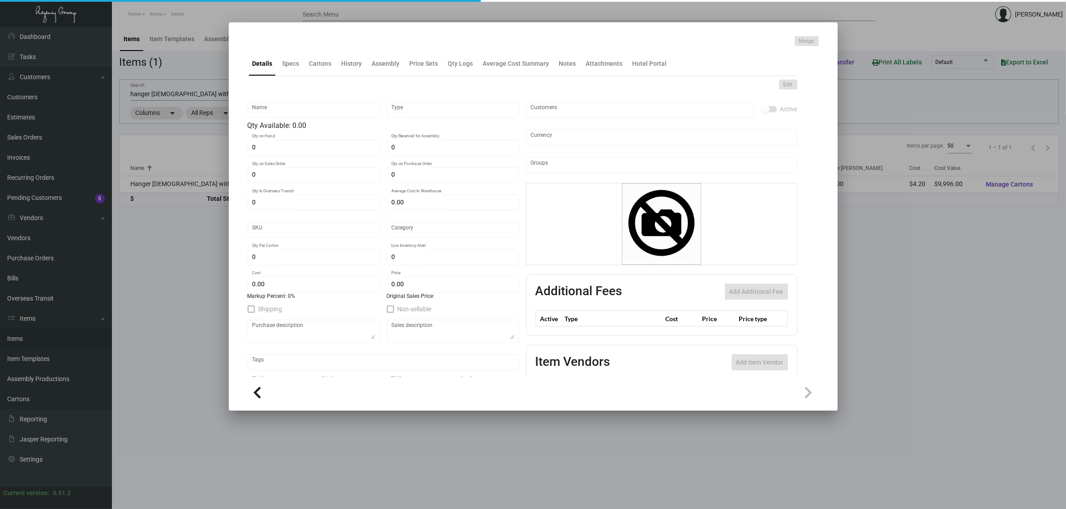
checkbox input "true"
type input "United States Dollar $"
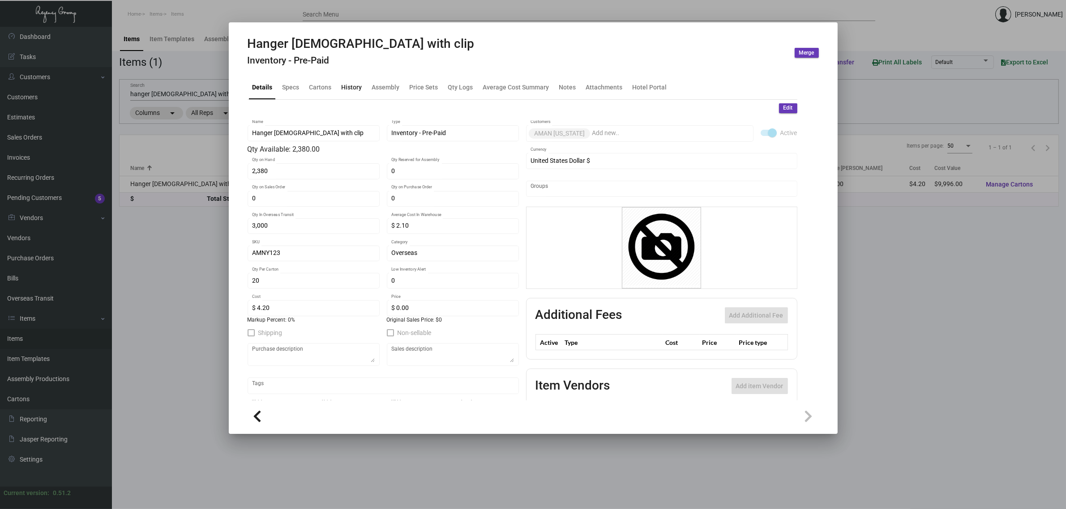
click at [354, 93] on div "History" at bounding box center [352, 87] width 28 height 21
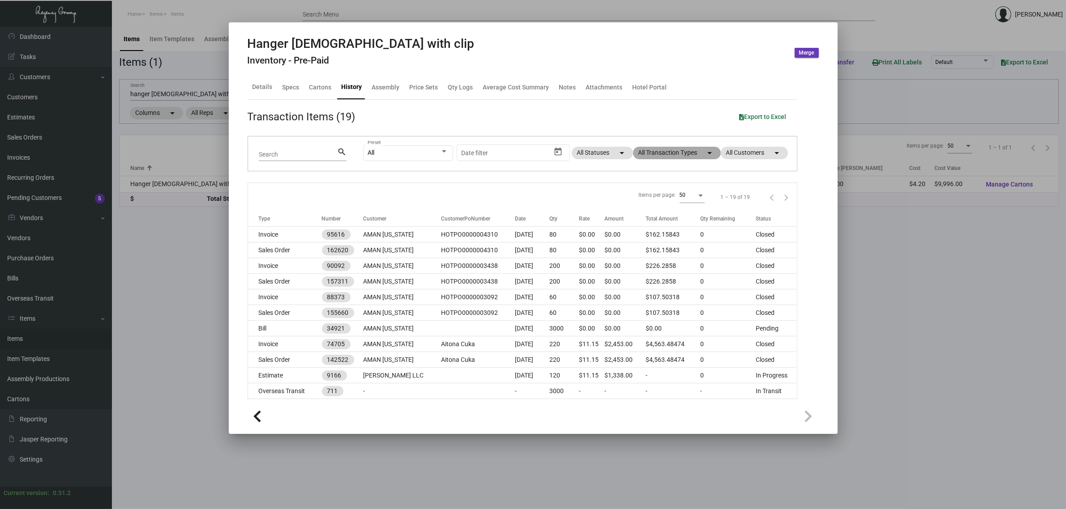
click at [646, 157] on mat-chip "All Transaction Types arrow_drop_down" at bounding box center [677, 153] width 88 height 13
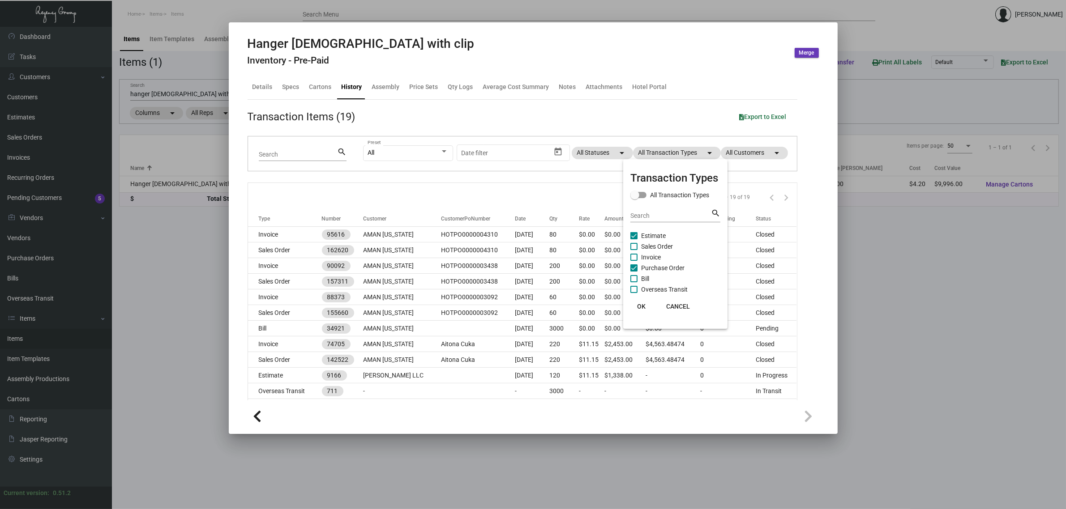
click at [571, 193] on div at bounding box center [533, 254] width 1066 height 509
click at [182, 254] on div at bounding box center [533, 254] width 1066 height 509
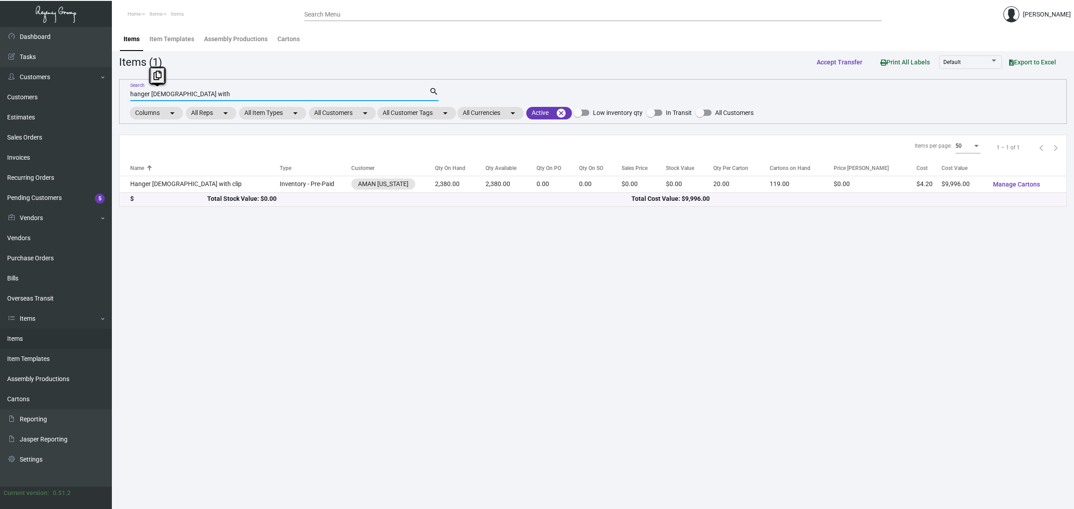
drag, startPoint x: 188, startPoint y: 95, endPoint x: 113, endPoint y: 88, distance: 75.2
click at [113, 88] on main "Items Item Templates Assembly Productions Cartons Items (1) Accept Transfer Pri…" at bounding box center [593, 268] width 963 height 483
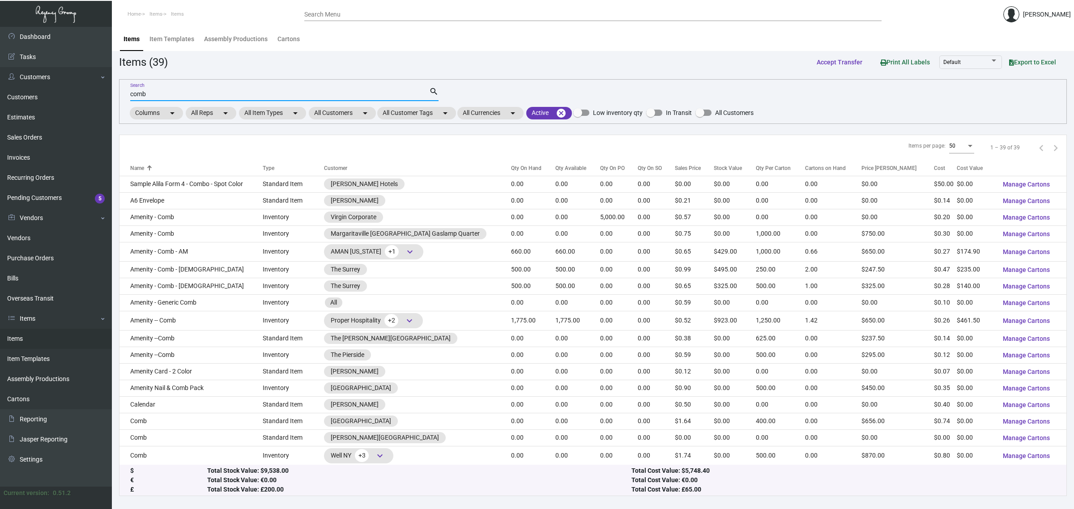
click at [220, 95] on input "comb" at bounding box center [279, 94] width 299 height 7
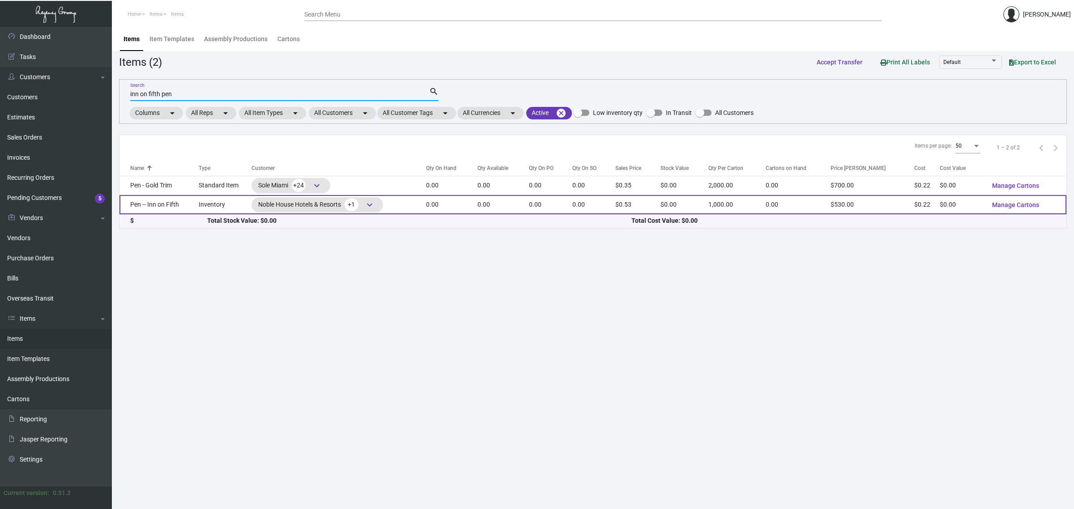
type input "inn on fifth pen"
click at [530, 210] on td "0.00" at bounding box center [504, 204] width 52 height 19
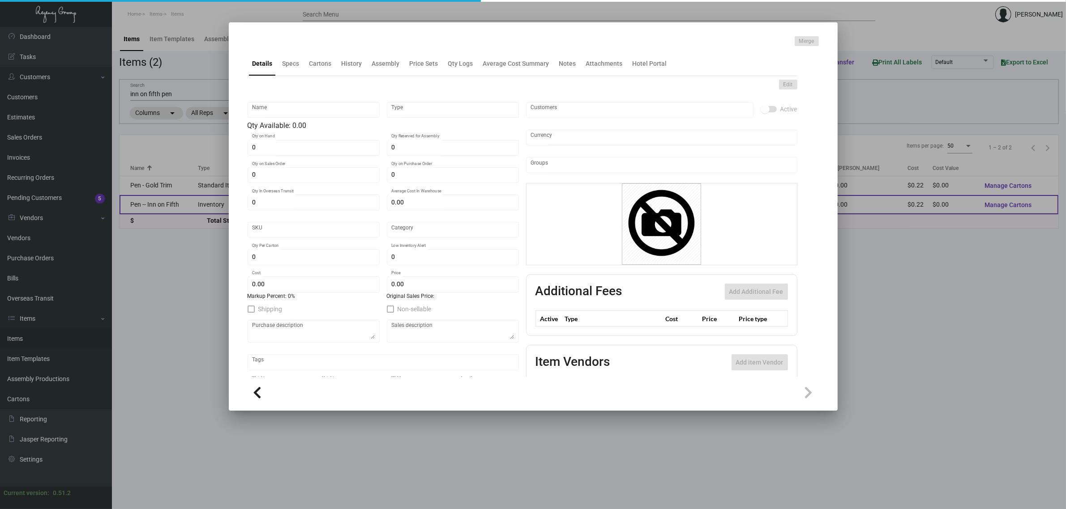
type input "Pen -- Inn on Fifth"
type input "Inventory"
type input "$ 0.22"
type input "Overseas"
type input "1,000"
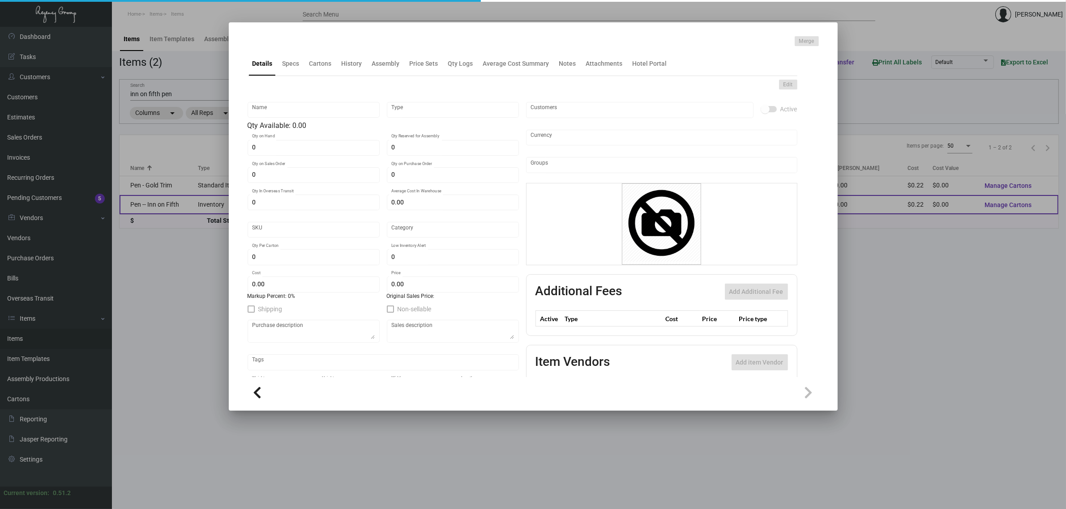
type input "$ 0.22"
type input "$ 0.53"
checkbox input "true"
type input "United States Dollar $"
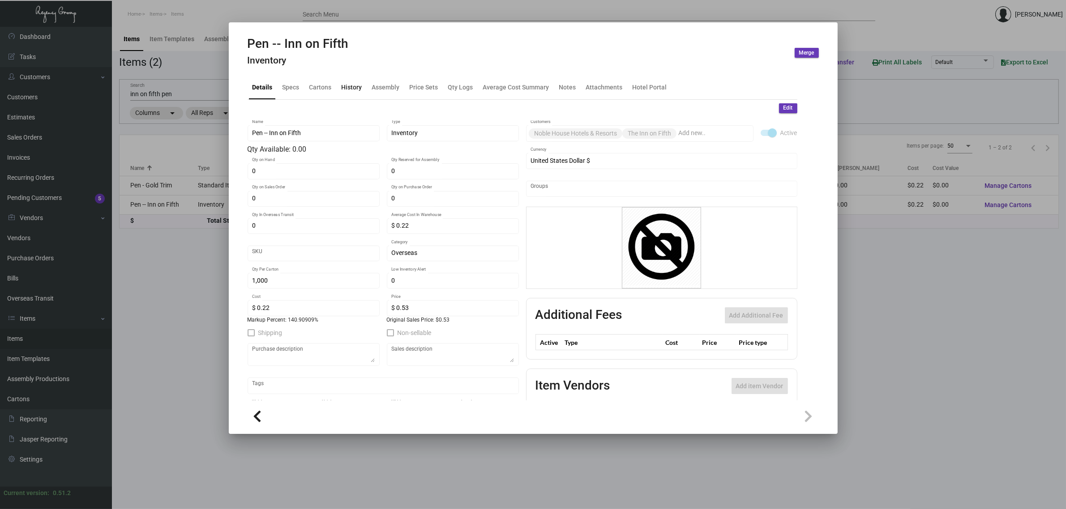
click at [359, 94] on div "History" at bounding box center [352, 87] width 28 height 21
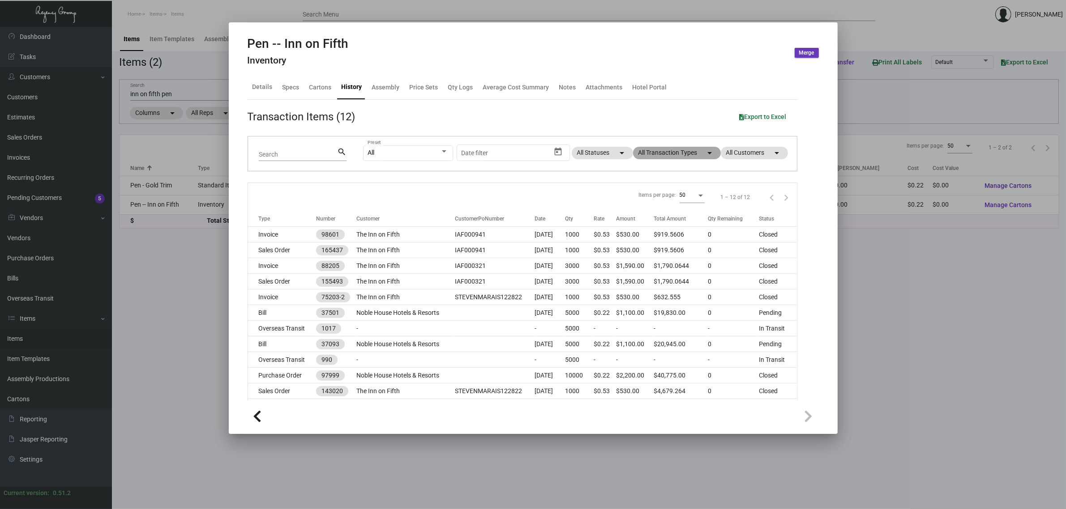
click at [648, 155] on mat-chip "All Transaction Types arrow_drop_down" at bounding box center [677, 153] width 88 height 13
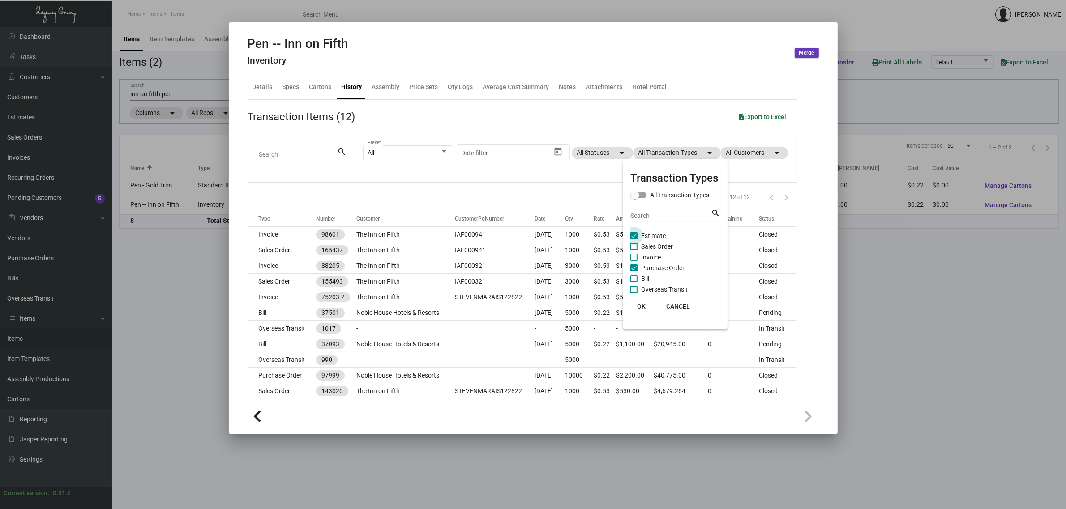
click at [652, 234] on span "Estimate" at bounding box center [653, 236] width 25 height 11
click at [634, 240] on input "Estimate" at bounding box center [633, 240] width 0 height 0
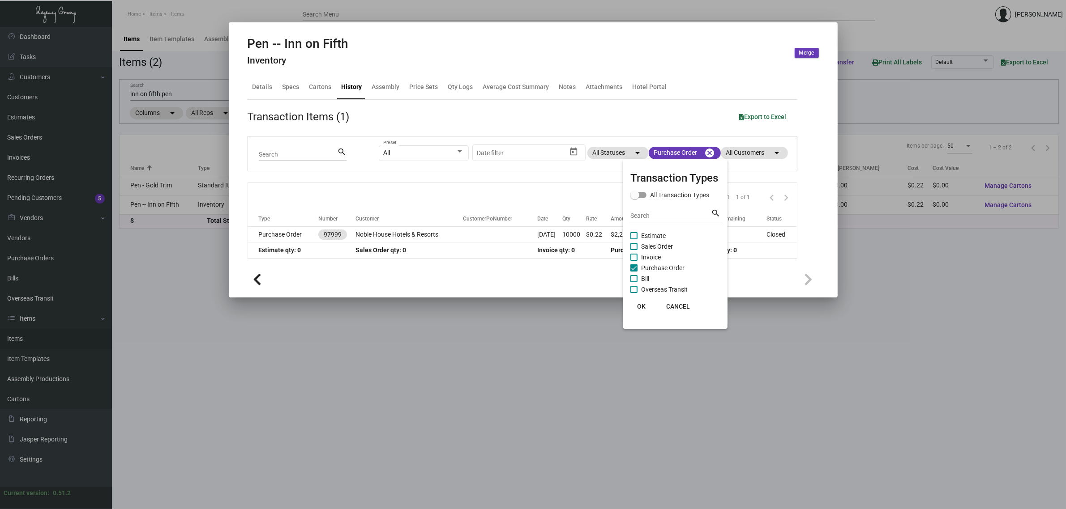
click at [652, 234] on span "Estimate" at bounding box center [653, 236] width 25 height 11
click at [634, 240] on input "Estimate" at bounding box center [633, 240] width 0 height 0
checkbox input "true"
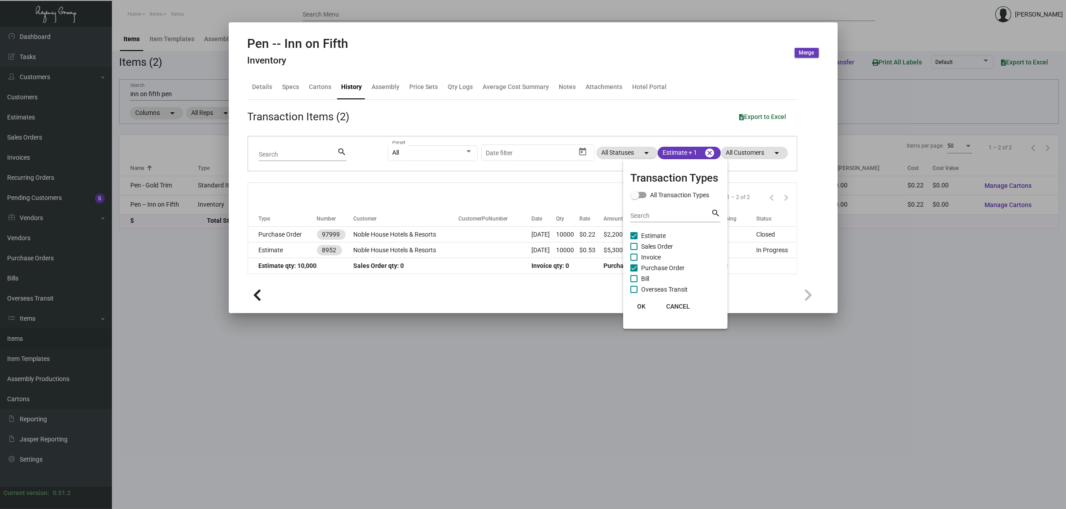
click at [522, 200] on div at bounding box center [533, 254] width 1066 height 509
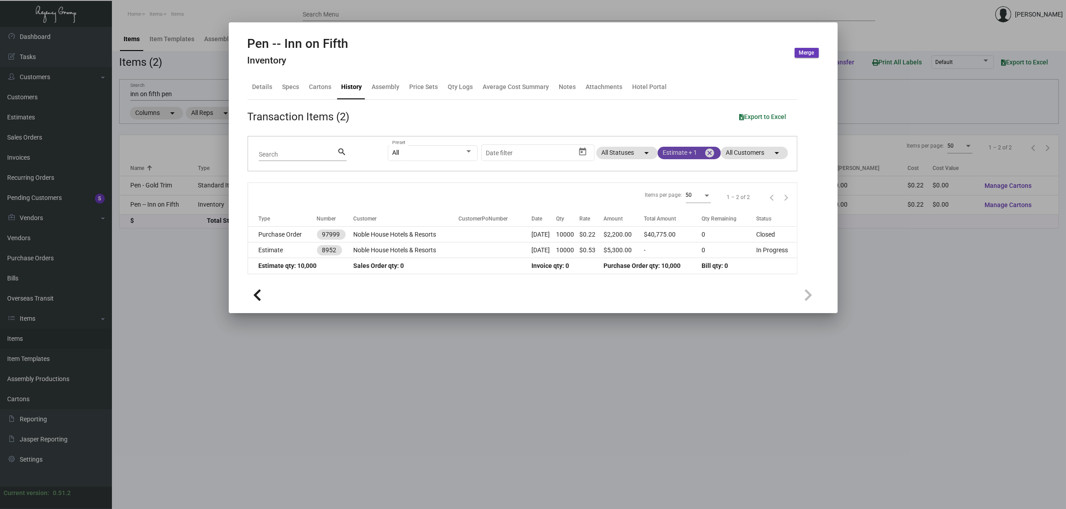
click at [679, 154] on mat-chip "Estimate + 1 cancel" at bounding box center [689, 153] width 63 height 13
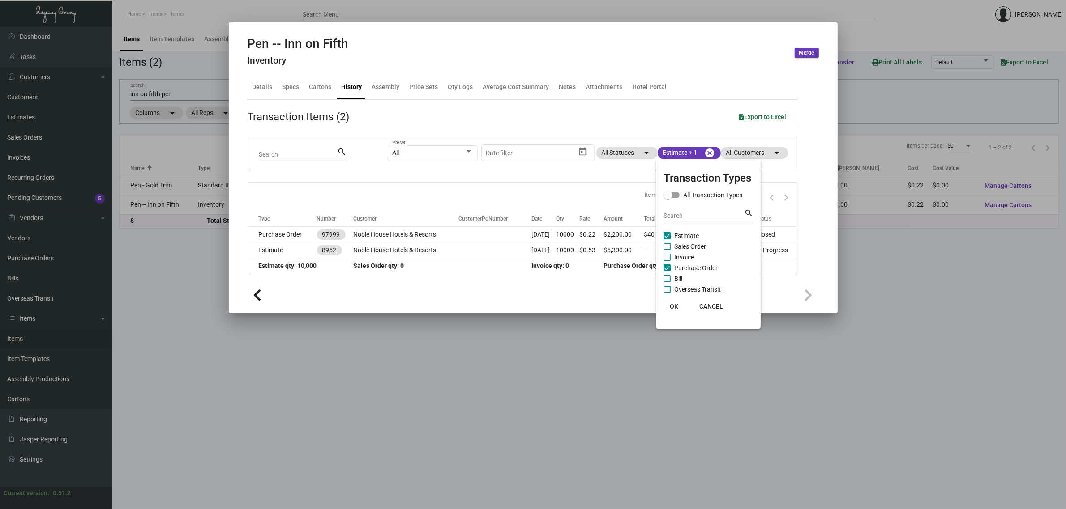
click at [680, 245] on span "Sales Order" at bounding box center [690, 246] width 32 height 11
click at [667, 250] on input "Sales Order" at bounding box center [667, 250] width 0 height 0
checkbox input "true"
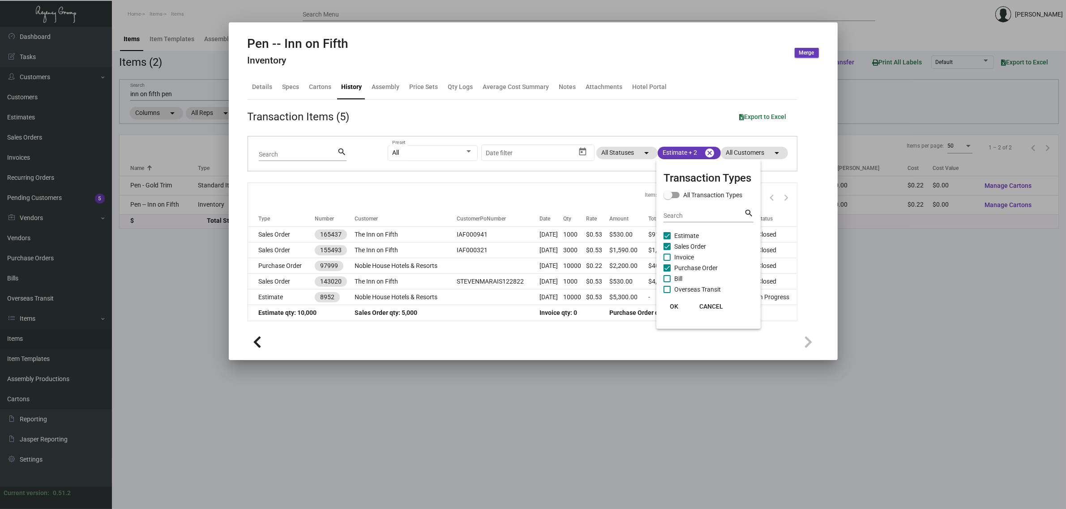
click at [522, 192] on div at bounding box center [533, 254] width 1066 height 509
